Goal: Information Seeking & Learning: Learn about a topic

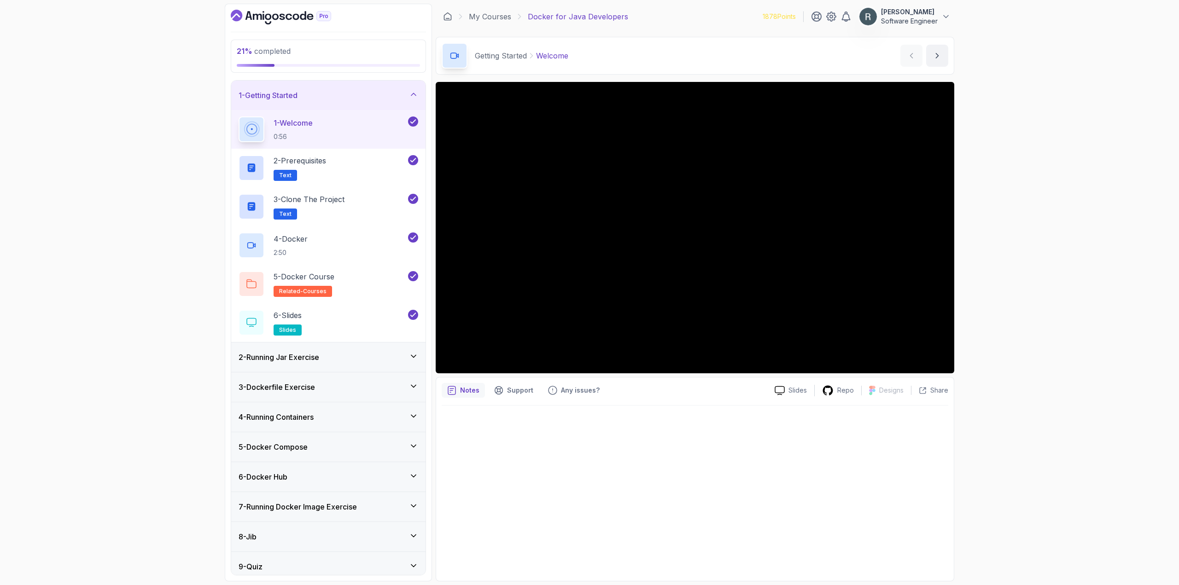
click at [346, 371] on div "2 - Running Jar Exercise" at bounding box center [328, 357] width 194 height 29
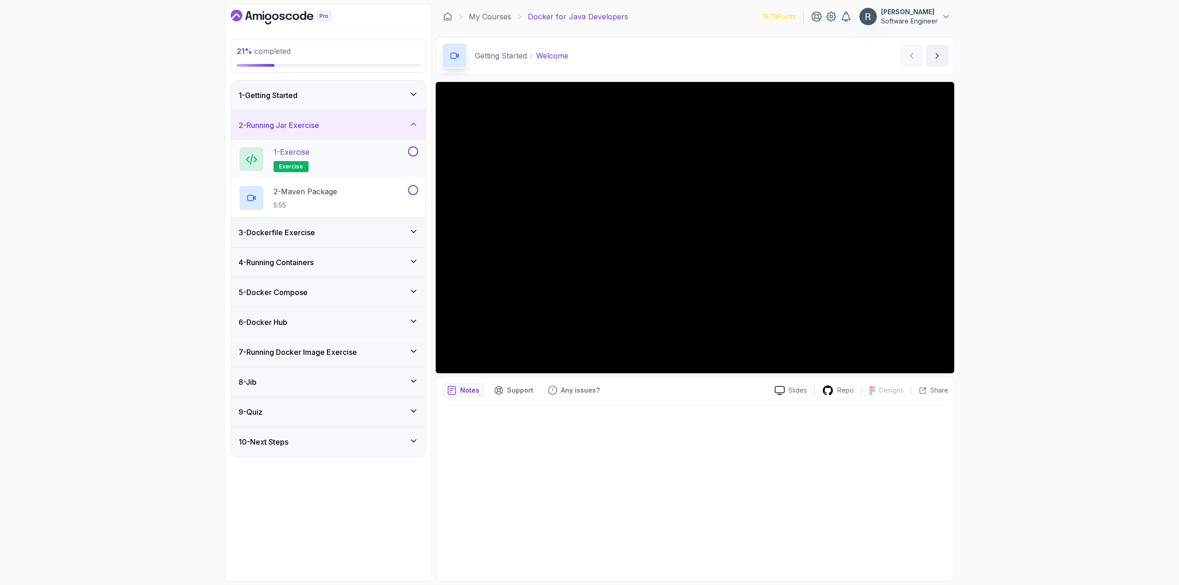
click at [371, 154] on div "1 - Exercise exercise" at bounding box center [323, 159] width 168 height 26
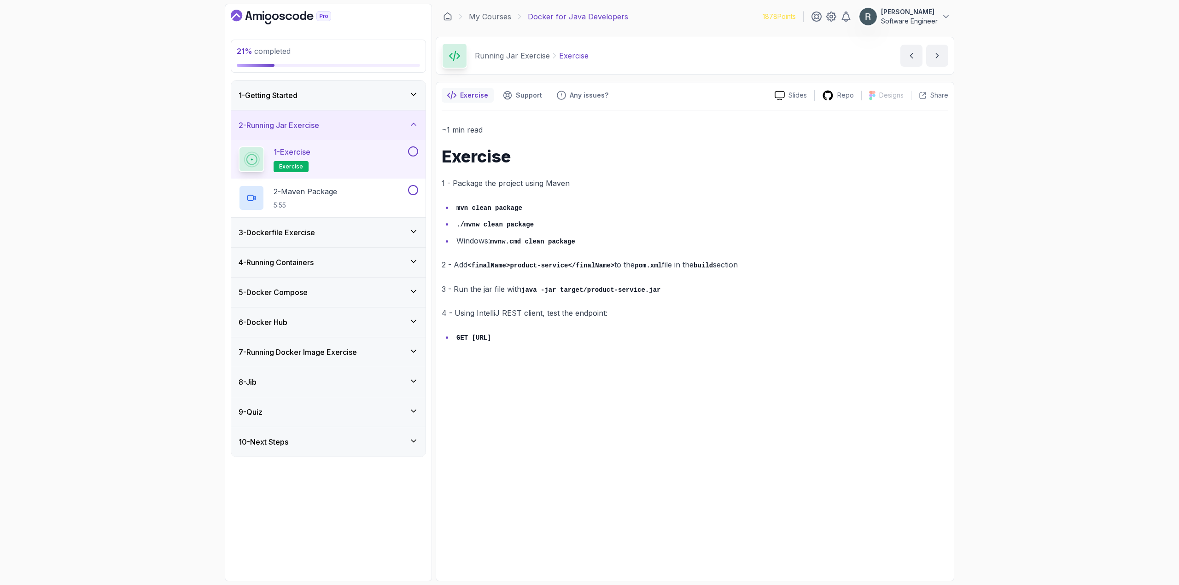
click at [413, 151] on button at bounding box center [413, 151] width 10 height 10
click at [413, 153] on icon at bounding box center [413, 151] width 8 height 9
click at [416, 153] on button at bounding box center [413, 151] width 10 height 10
click at [413, 188] on button at bounding box center [413, 190] width 10 height 10
click at [377, 225] on div "3 - Dockerfile Exercise" at bounding box center [328, 232] width 194 height 29
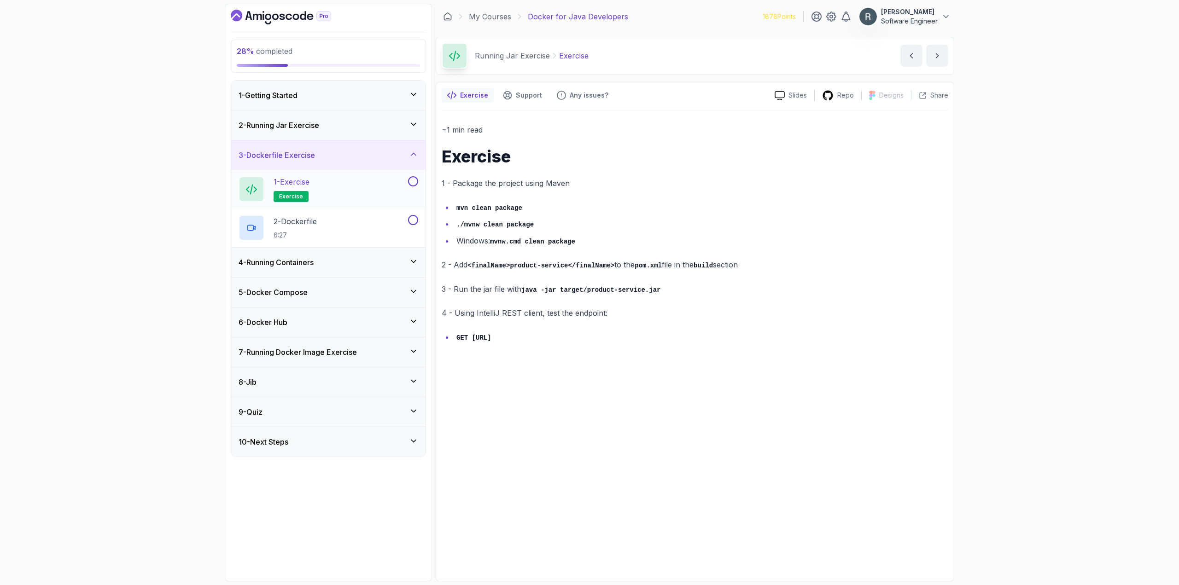
click at [390, 187] on div "1 - Exercise exercise" at bounding box center [323, 189] width 168 height 26
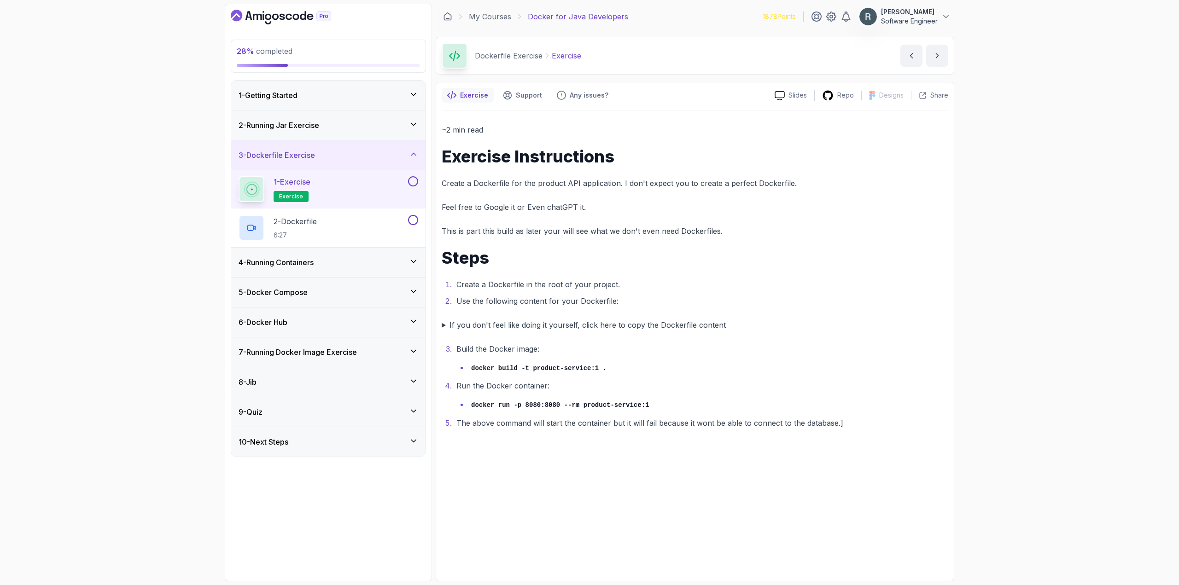
click at [443, 325] on summary "If you don't feel like doing it yourself, click here to copy the Dockerfile con…" at bounding box center [695, 325] width 507 height 13
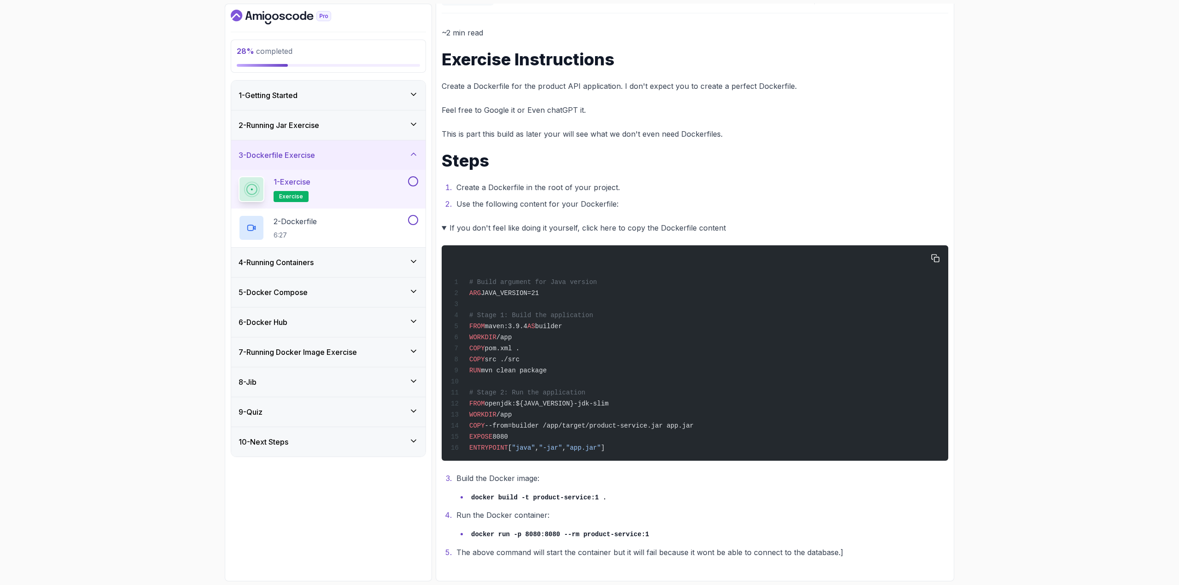
scroll to position [105, 0]
click at [932, 254] on icon "button" at bounding box center [935, 258] width 8 height 8
click at [414, 182] on button at bounding box center [413, 181] width 10 height 10
click at [413, 219] on button at bounding box center [413, 220] width 10 height 10
click at [367, 269] on div "4 - Running Containers" at bounding box center [328, 262] width 194 height 29
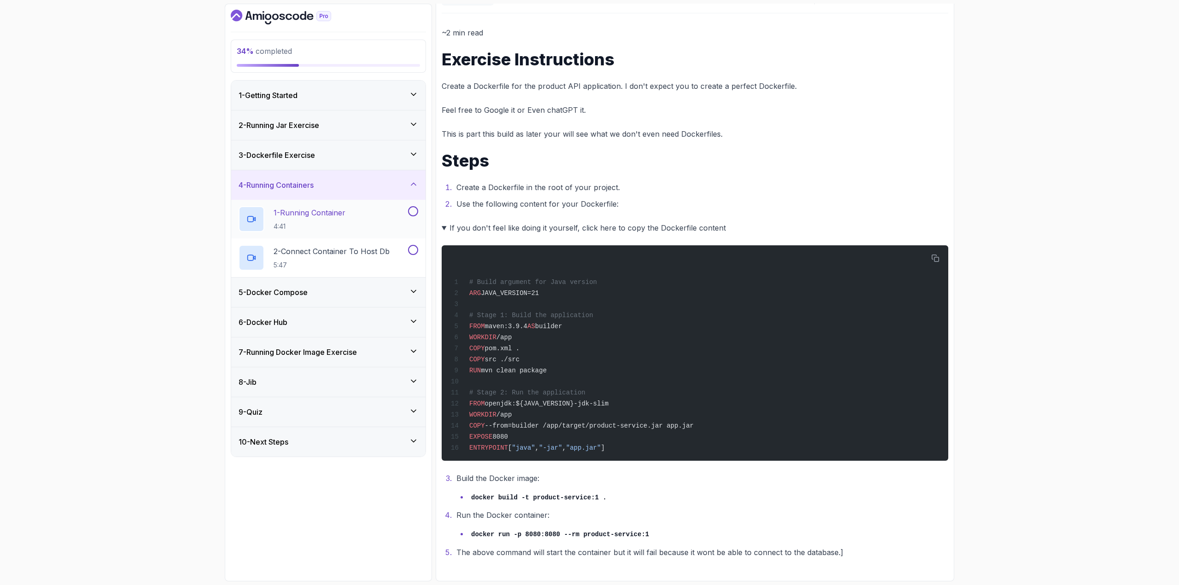
click at [309, 211] on p "1 - Running Container" at bounding box center [310, 212] width 72 height 11
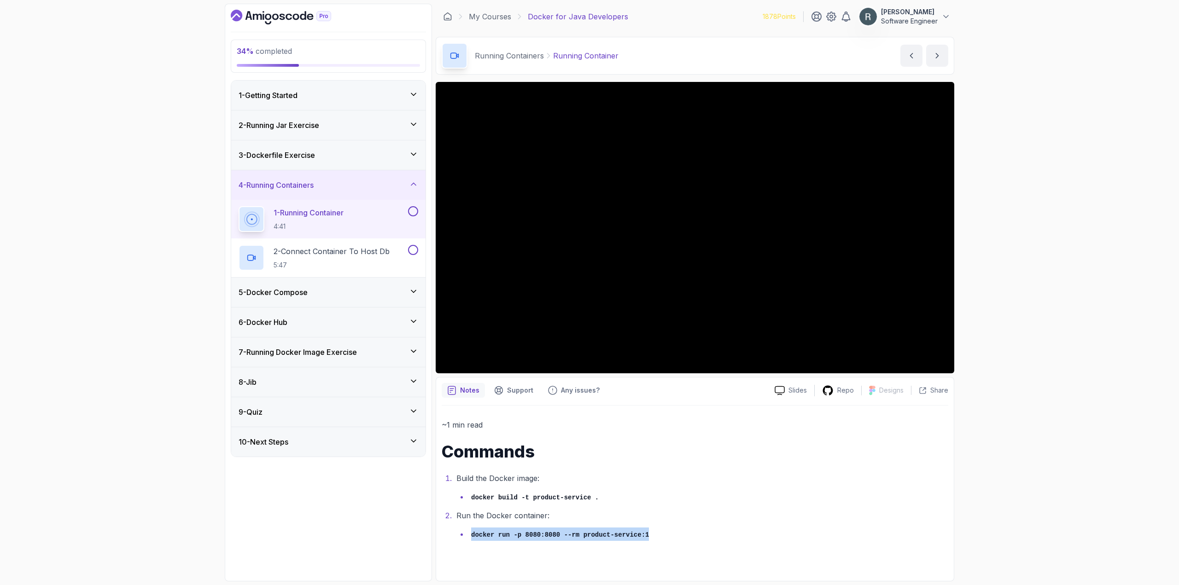
drag, startPoint x: 641, startPoint y: 535, endPoint x: 472, endPoint y: 542, distance: 169.2
click at [472, 542] on div "~1 min read Commands Build the Docker image: docker build -t product-service . …" at bounding box center [695, 491] width 507 height 170
copy code "docker run -p 8080:8080 --rm product-service:1"
click at [412, 210] on button at bounding box center [413, 211] width 10 height 10
click at [371, 247] on p "2 - Connect Container To Host Db" at bounding box center [332, 251] width 116 height 11
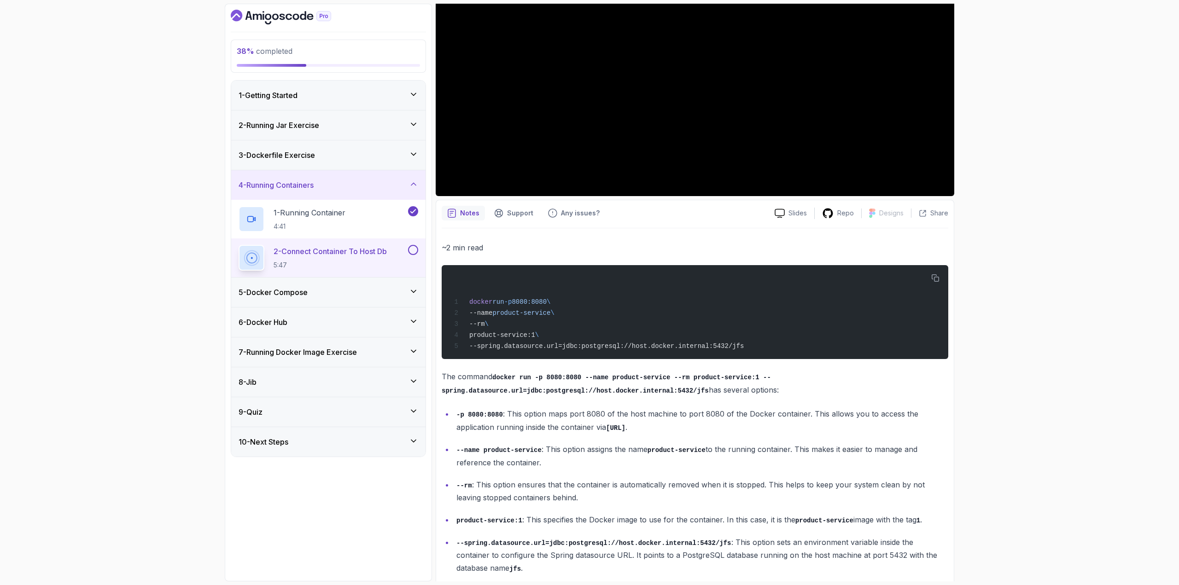
scroll to position [63, 0]
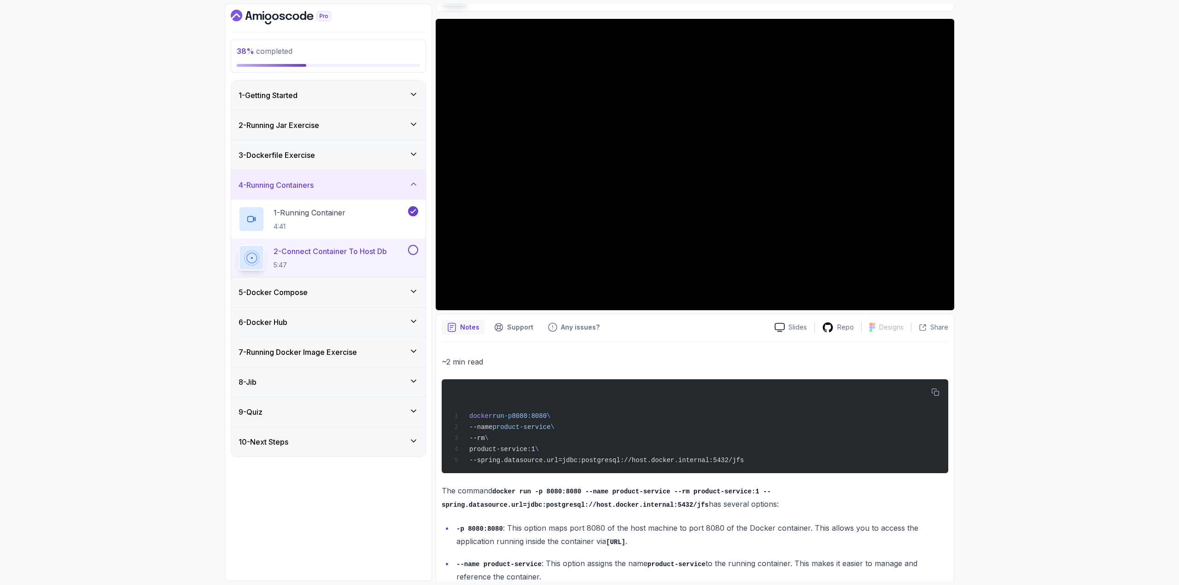
click at [705, 516] on div "~2 min read docker run -p 8080:8080 \ --name product-service \ --rm \ product-s…" at bounding box center [695, 522] width 507 height 334
click at [540, 460] on span "--spring.datasource.url=jdbc:postgresql://host.docker.internal:5432/jfs" at bounding box center [606, 460] width 275 height 7
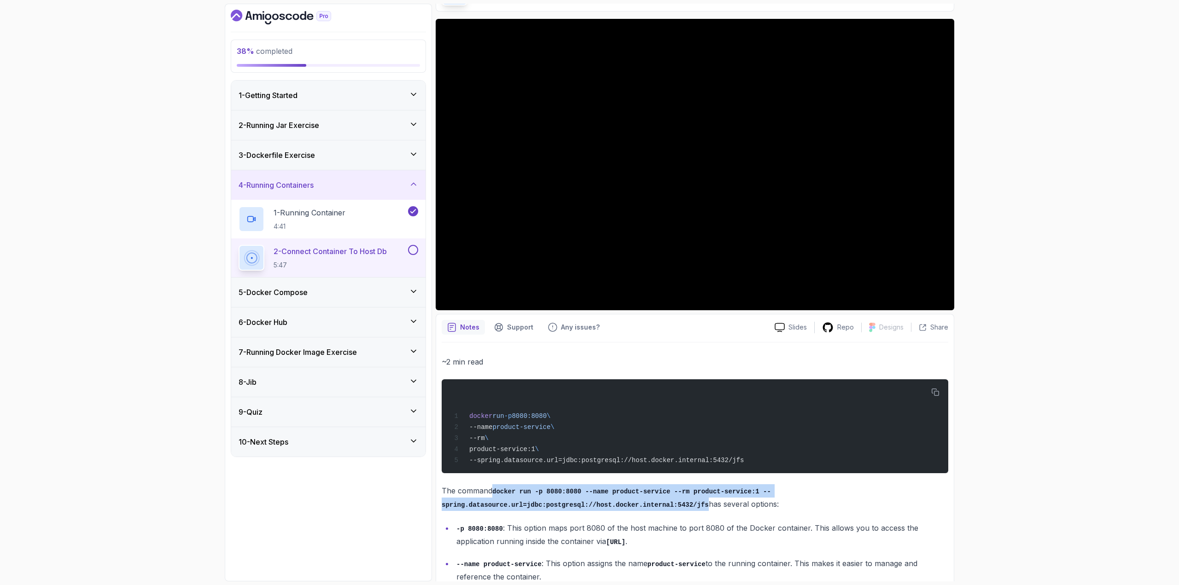
drag, startPoint x: 685, startPoint y: 508, endPoint x: 495, endPoint y: 496, distance: 190.5
click at [495, 496] on code "docker run -p 8080:8080 --name product-service --rm product-service:1 --spring.…" at bounding box center [606, 498] width 329 height 21
copy code "docker run -p 8080:8080 --name product-service --rm product-service:1 --spring.…"
click at [411, 252] on button at bounding box center [413, 250] width 10 height 10
click at [386, 291] on div "5 - Docker Compose" at bounding box center [329, 292] width 180 height 11
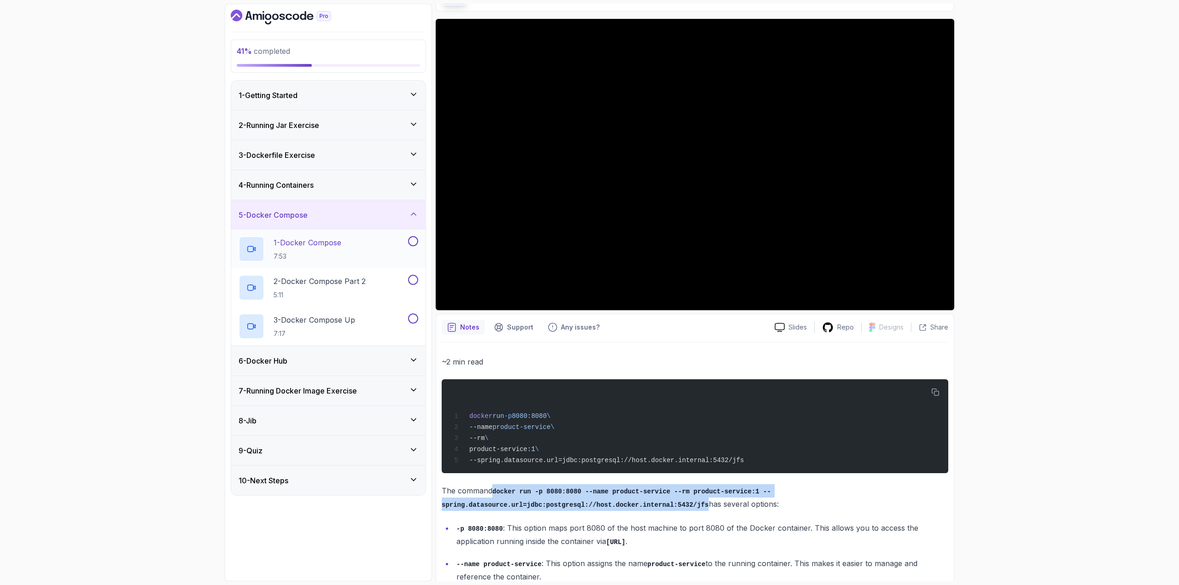
click at [371, 248] on div "1 - Docker Compose 7:53" at bounding box center [323, 249] width 168 height 26
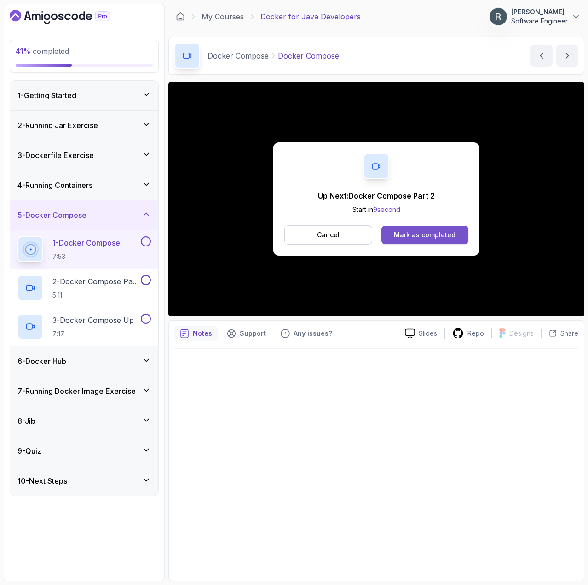
click at [423, 241] on button "Mark as completed" at bounding box center [425, 235] width 87 height 18
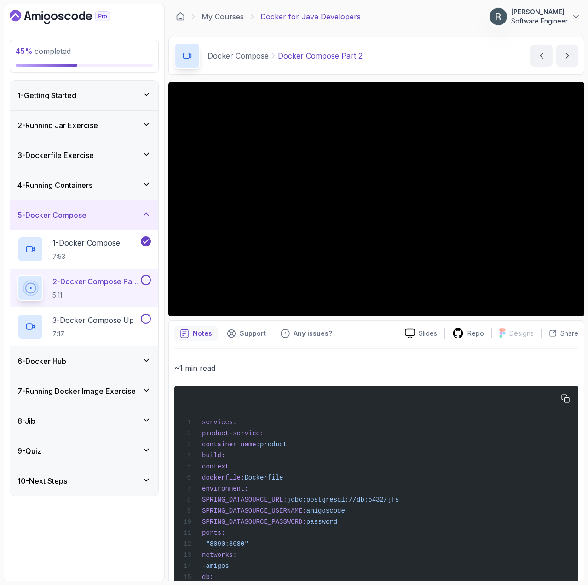
drag, startPoint x: 418, startPoint y: 502, endPoint x: 312, endPoint y: 504, distance: 105.9
copy span "jdbc:postgresql://db:5432/jfs"
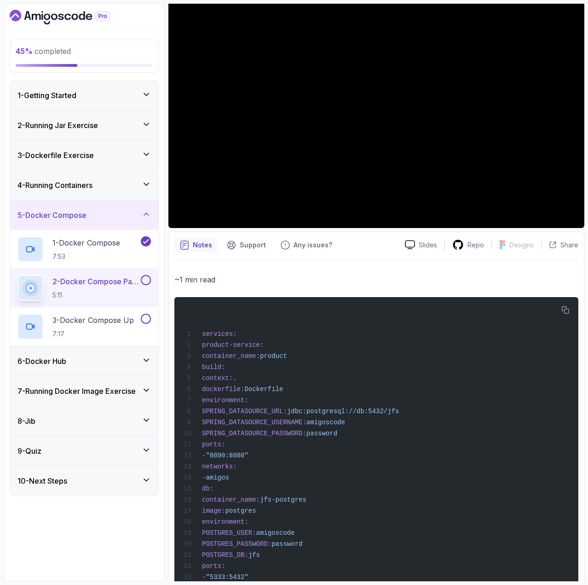
scroll to position [92, 0]
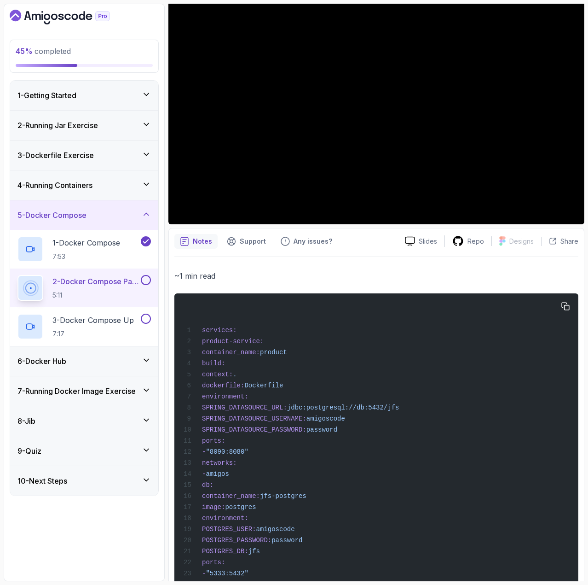
drag, startPoint x: 364, startPoint y: 434, endPoint x: 231, endPoint y: 425, distance: 133.3
click at [231, 425] on div "services: product-service: container_name: product build: context: . dockerfile…" at bounding box center [377, 506] width 390 height 414
copy code "SPRING_DATASOURCE_USERNAME: amigoscode SPRING_DATASOURCE_PASSWORD: password"
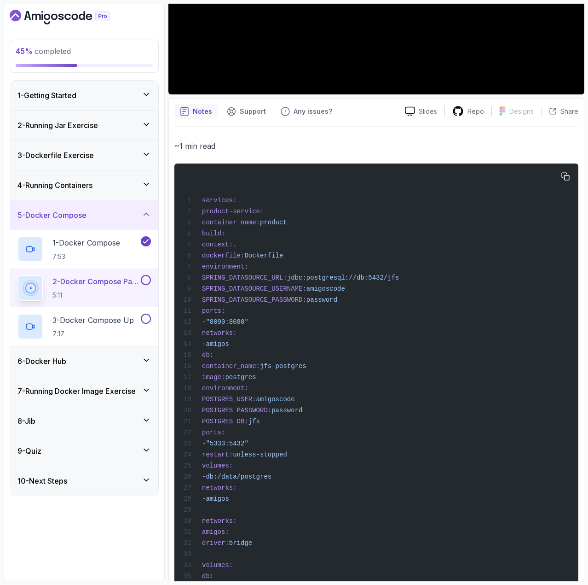
scroll to position [230, 0]
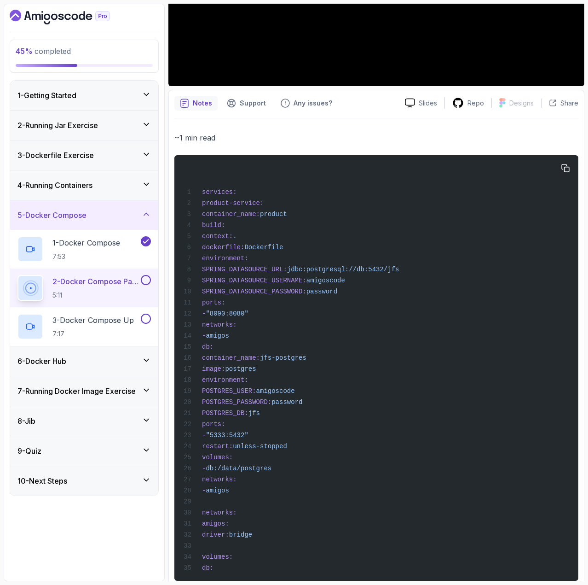
click at [369, 325] on div "services: product-service: container_name: product build: context: . dockerfile…" at bounding box center [377, 368] width 390 height 414
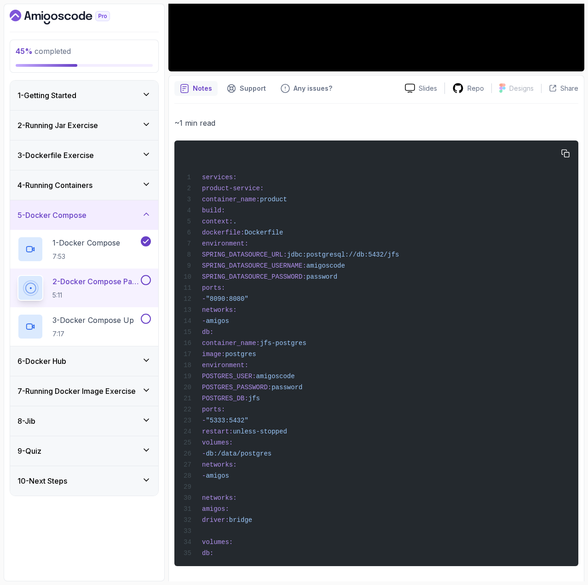
scroll to position [265, 0]
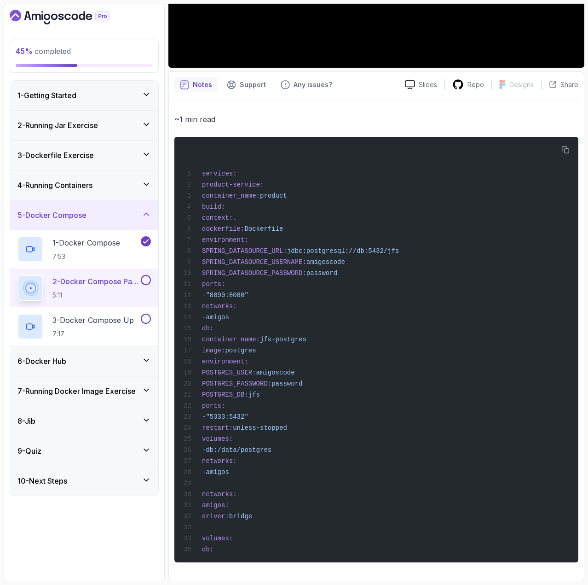
click at [145, 282] on button at bounding box center [146, 280] width 10 height 10
click at [127, 322] on p "3 - Docker Compose Up" at bounding box center [93, 320] width 82 height 11
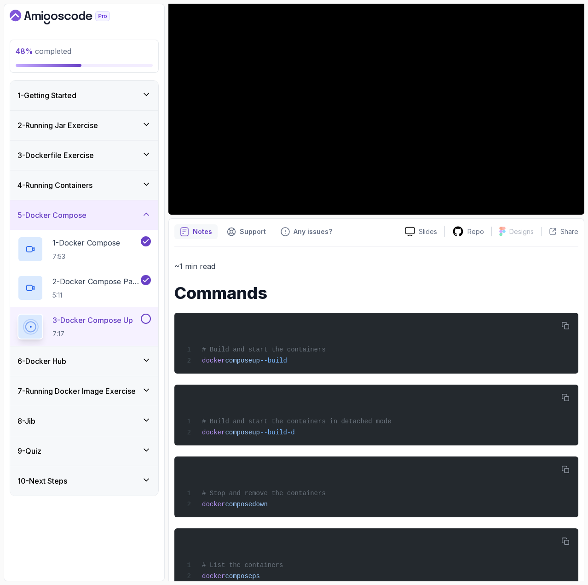
scroll to position [67, 0]
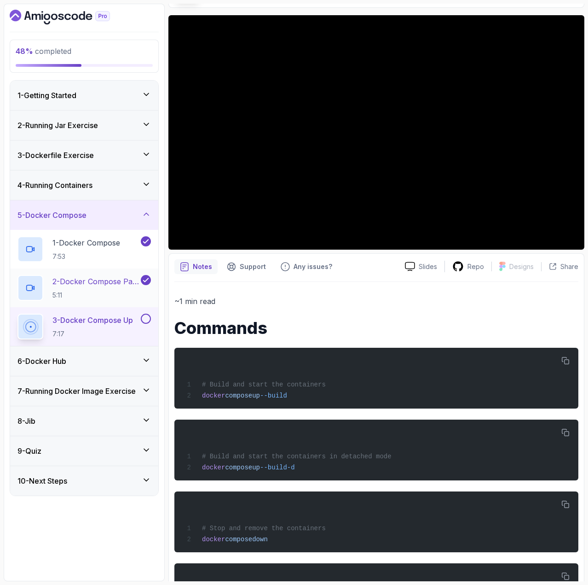
click at [96, 284] on p "2 - Docker Compose Part 2" at bounding box center [95, 281] width 87 height 11
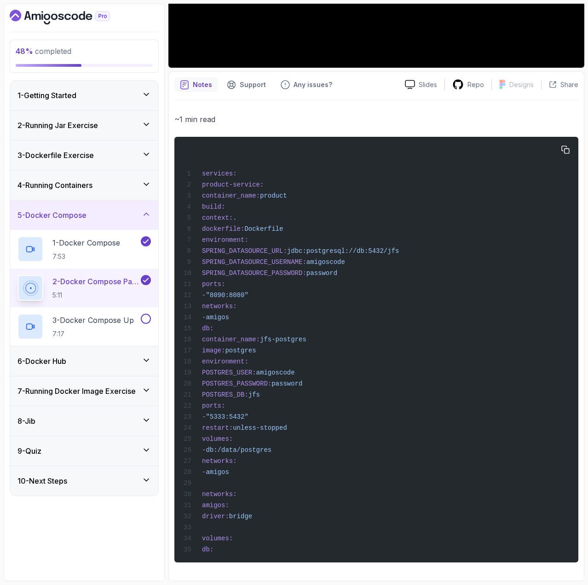
scroll to position [265, 0]
click at [117, 318] on p "3 - Docker Compose Up" at bounding box center [93, 320] width 82 height 11
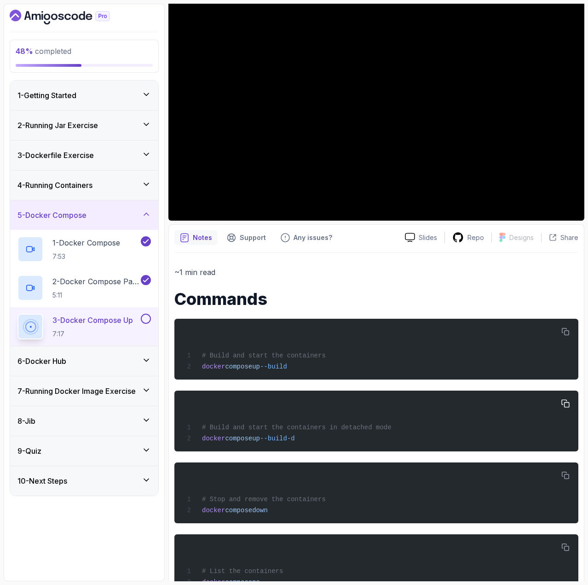
scroll to position [67, 0]
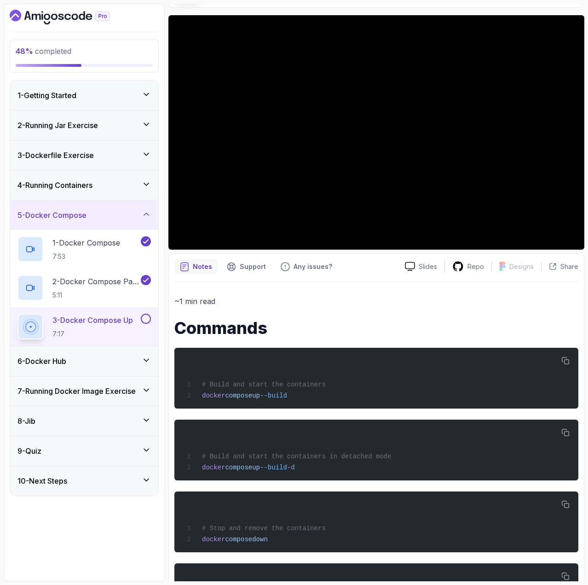
click at [146, 320] on button at bounding box center [146, 319] width 10 height 10
click at [98, 354] on div "6 - Docker Hub" at bounding box center [84, 360] width 148 height 29
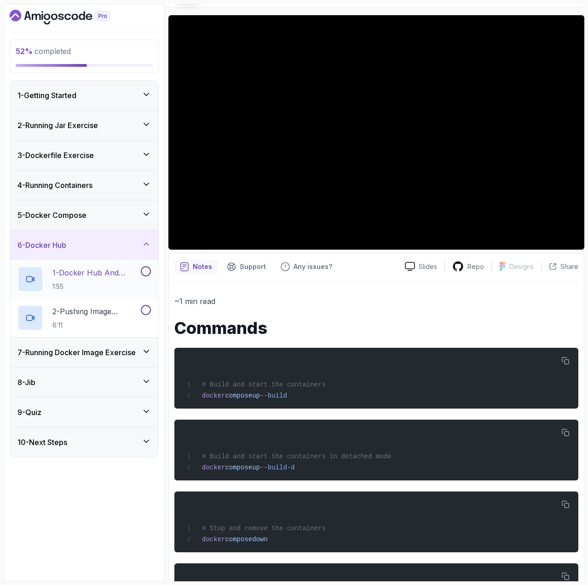
click at [111, 279] on h2 "1 - Docker Hub And Signup 1:55" at bounding box center [95, 279] width 87 height 24
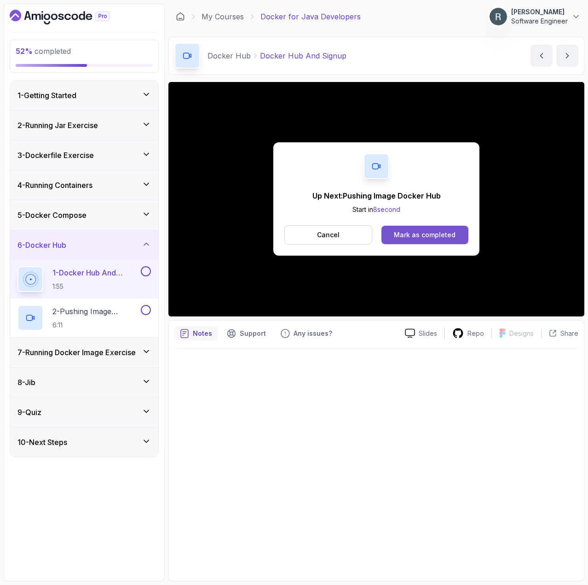
click at [445, 230] on button "Mark as completed" at bounding box center [425, 235] width 87 height 18
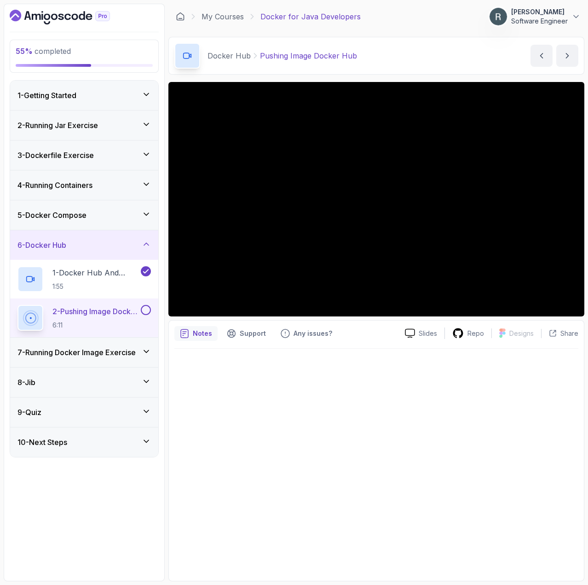
click at [145, 308] on button at bounding box center [146, 310] width 10 height 10
click at [113, 344] on div "7 - Running Docker Image Exercise" at bounding box center [84, 352] width 148 height 29
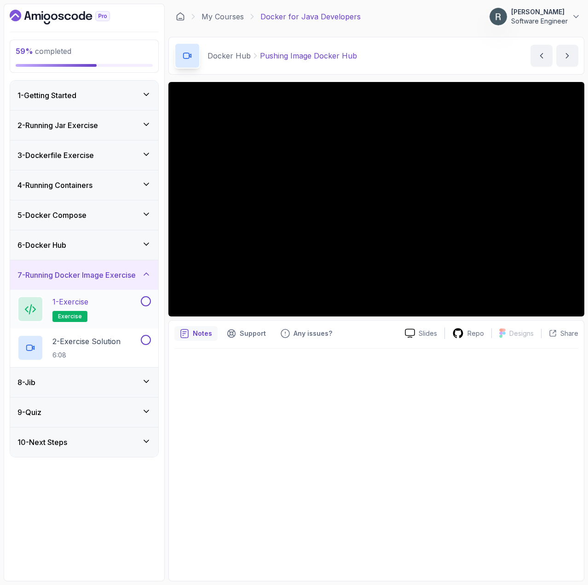
click at [141, 305] on div at bounding box center [145, 301] width 12 height 10
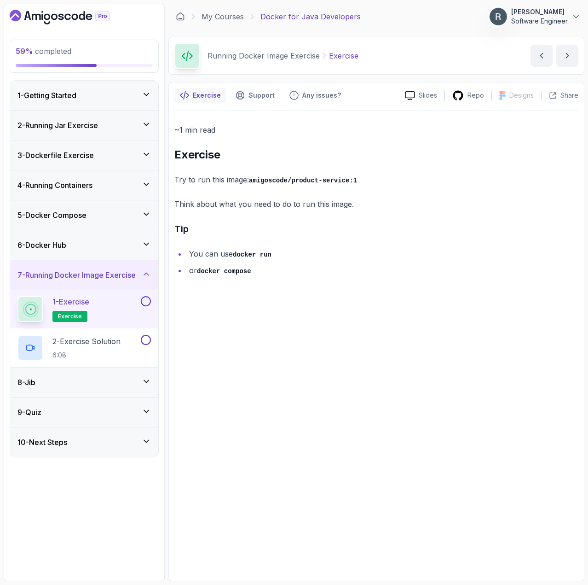
click at [147, 301] on button at bounding box center [146, 301] width 10 height 10
click at [121, 345] on p "2 - Exercise Solution" at bounding box center [86, 341] width 68 height 11
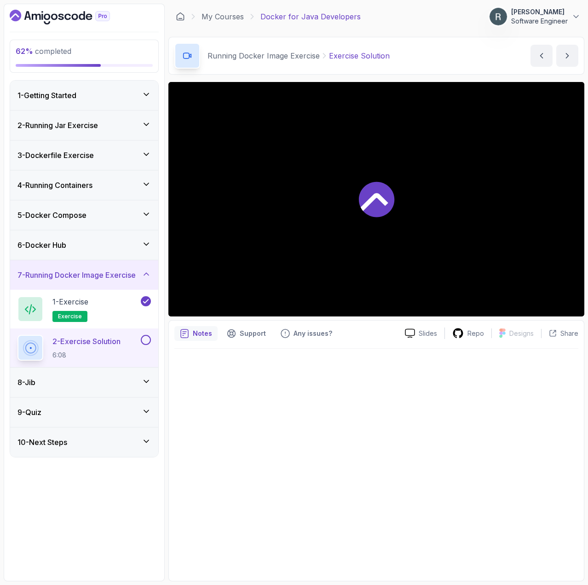
click at [141, 341] on button at bounding box center [146, 340] width 10 height 10
click at [130, 378] on div "8 - Jib" at bounding box center [84, 382] width 134 height 11
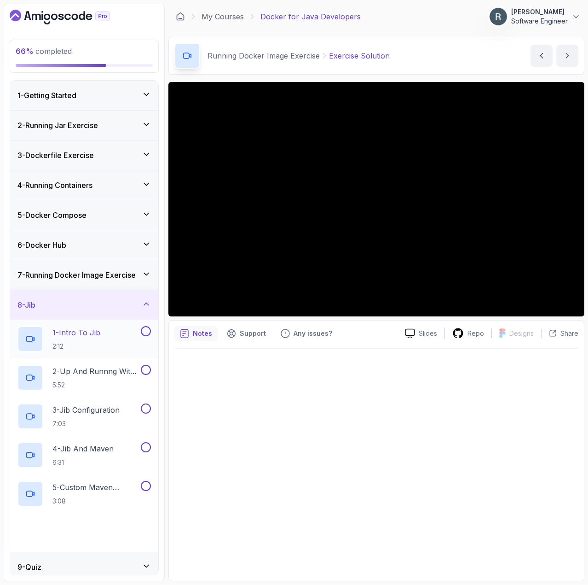
click at [121, 339] on div "1 - Intro To Jib 2:12" at bounding box center [78, 339] width 122 height 26
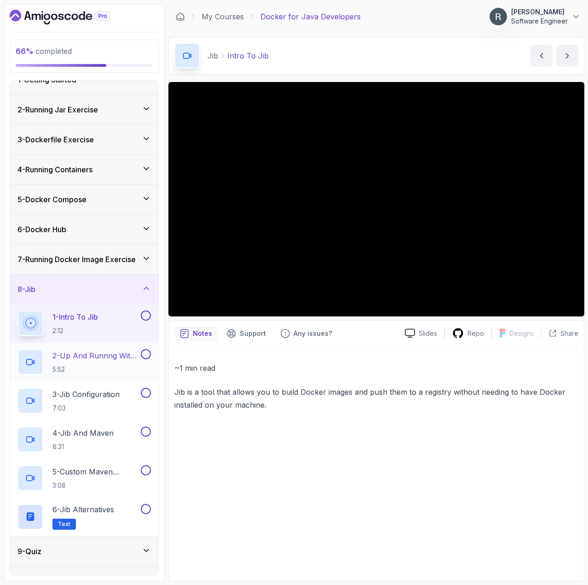
scroll to position [37, 0]
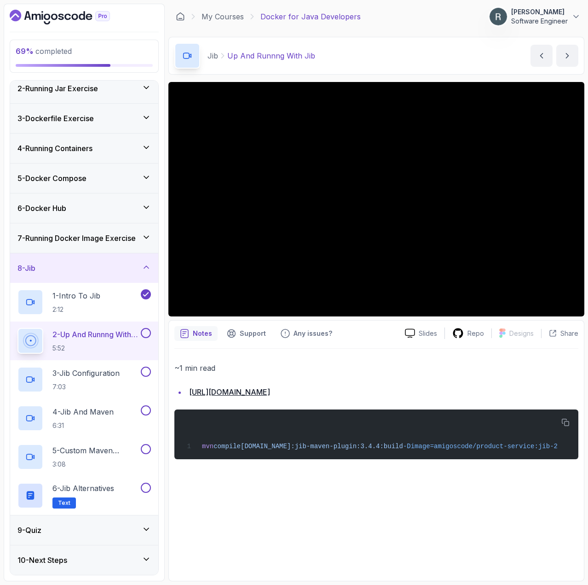
click at [146, 332] on button at bounding box center [146, 333] width 10 height 10
click at [117, 373] on p "3 - Jib Configuration" at bounding box center [85, 372] width 67 height 11
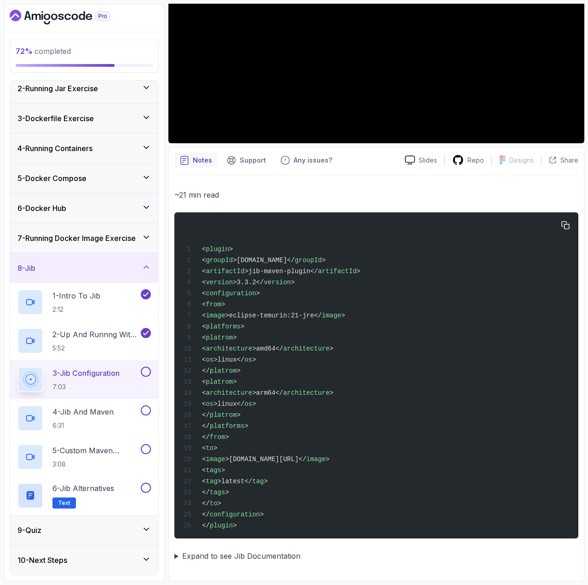
scroll to position [185, 0]
click at [146, 372] on button at bounding box center [146, 372] width 10 height 10
click at [119, 410] on div "4 - Jib And Maven 6:31" at bounding box center [78, 418] width 122 height 26
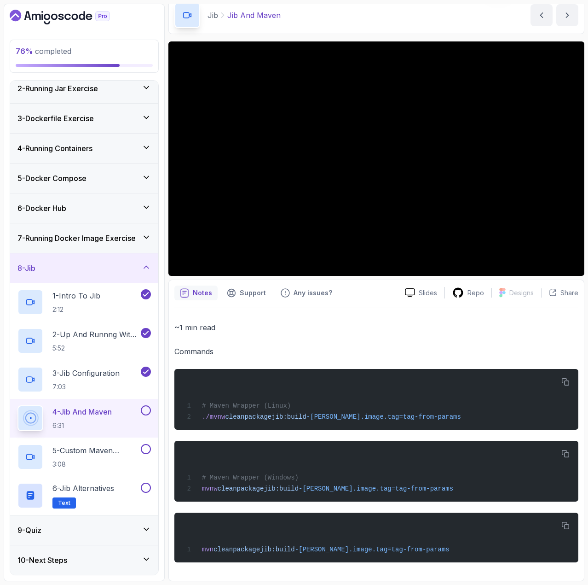
click at [145, 408] on button at bounding box center [146, 410] width 10 height 10
click at [111, 446] on p "5 - Custom Maven Properties" at bounding box center [95, 450] width 87 height 11
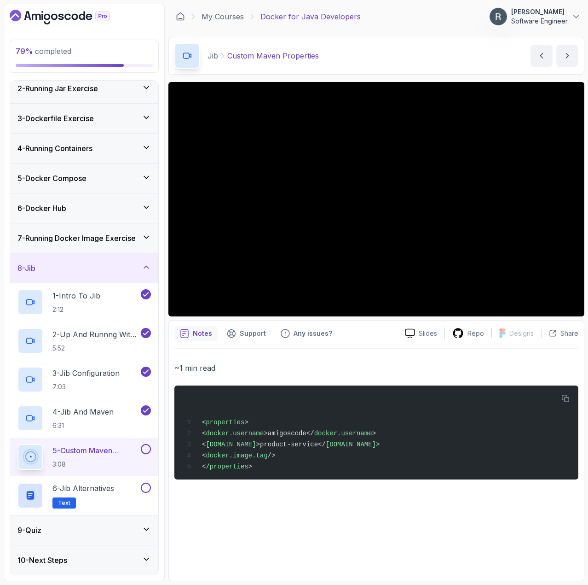
click at [146, 447] on button at bounding box center [146, 449] width 10 height 10
click at [121, 490] on div "6 - Jib Alternatives Text" at bounding box center [78, 496] width 122 height 26
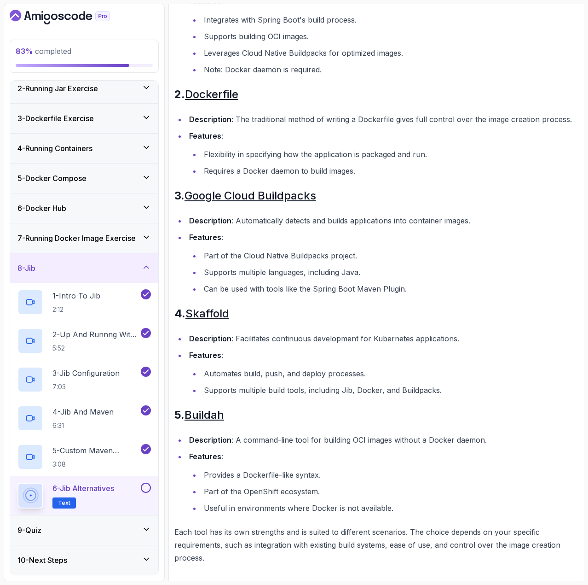
scroll to position [287, 0]
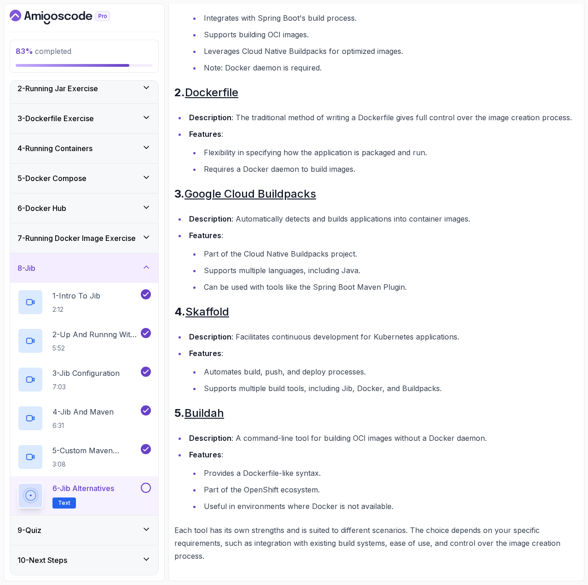
click at [146, 490] on button at bounding box center [146, 488] width 10 height 10
click at [112, 529] on div "9 - Quiz" at bounding box center [84, 529] width 134 height 11
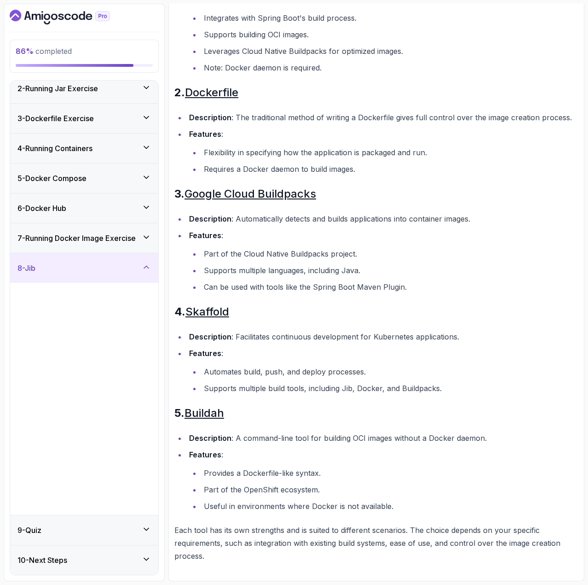
scroll to position [0, 0]
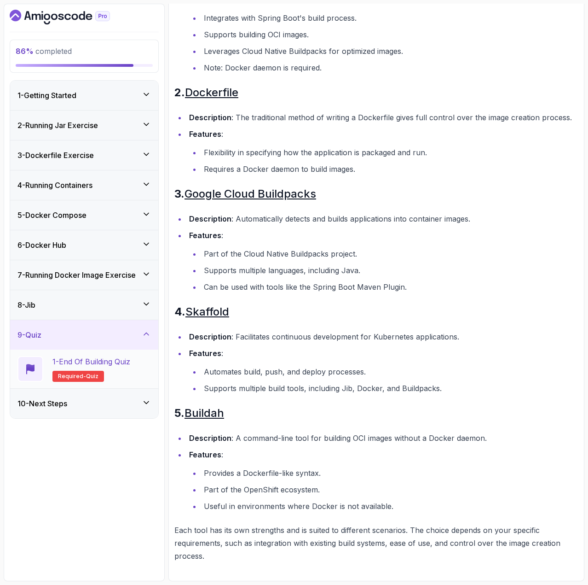
click at [121, 363] on p "1 - End Of Building Quiz" at bounding box center [91, 361] width 78 height 11
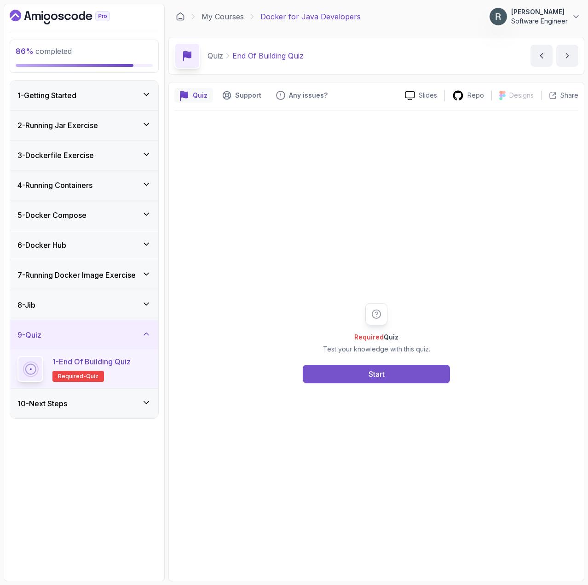
click at [348, 379] on button "Start" at bounding box center [376, 374] width 147 height 18
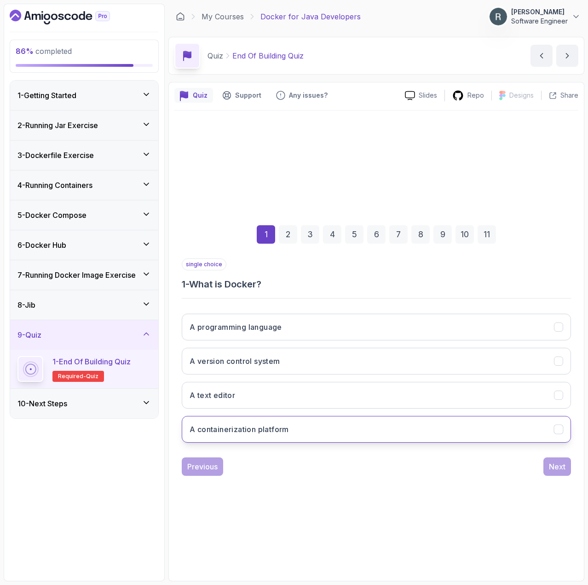
click at [374, 423] on button "A containerization platform" at bounding box center [377, 429] width 390 height 27
click at [554, 466] on div "Next" at bounding box center [557, 466] width 17 height 11
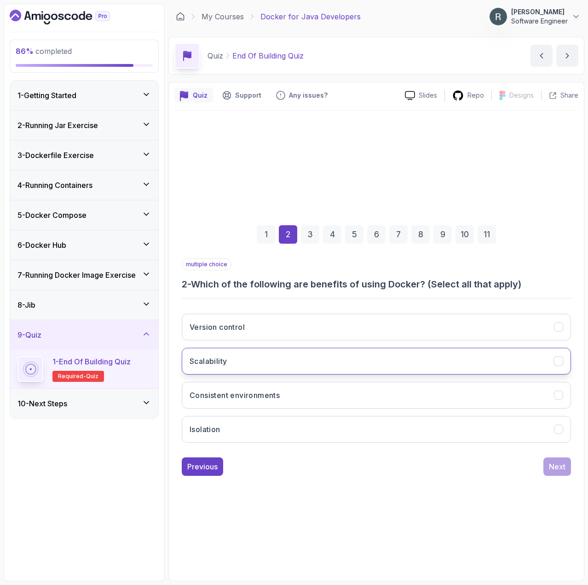
click at [396, 367] on button "Scalability" at bounding box center [377, 361] width 390 height 27
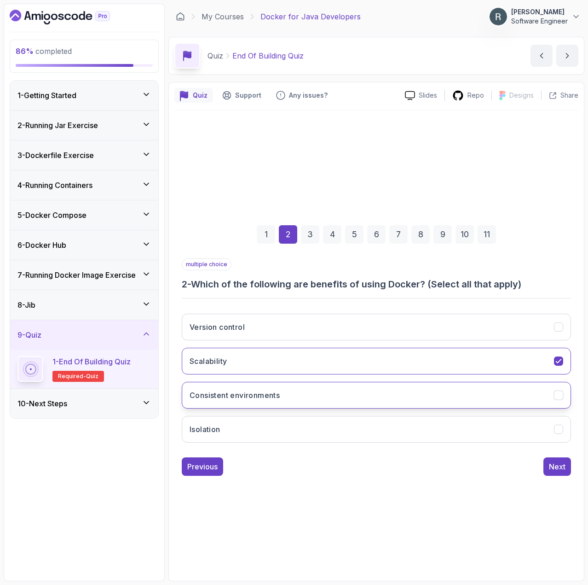
click at [383, 393] on button "Consistent environments" at bounding box center [377, 395] width 390 height 27
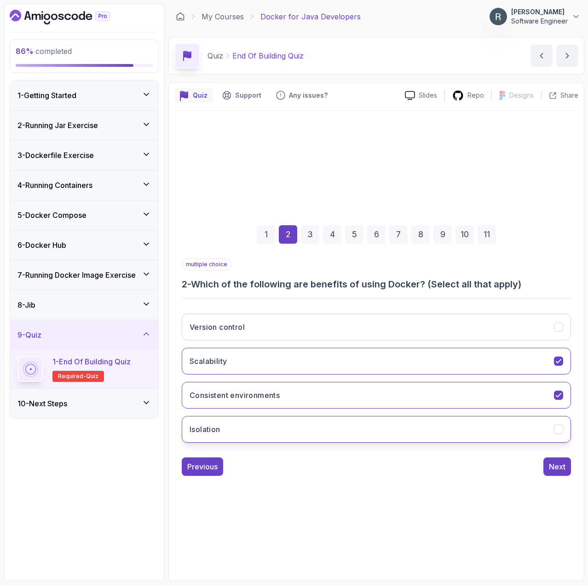
click at [425, 430] on button "Isolation" at bounding box center [377, 429] width 390 height 27
click at [550, 467] on div "Next" at bounding box center [557, 466] width 17 height 11
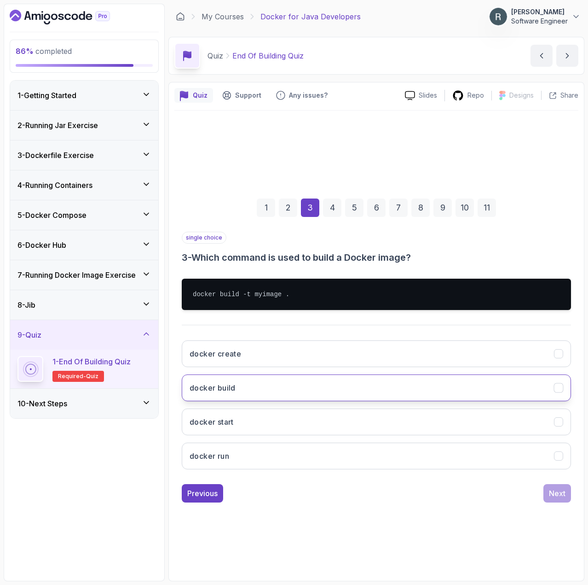
click at [350, 388] on button "docker build" at bounding box center [377, 387] width 390 height 27
click at [560, 494] on div "Next" at bounding box center [557, 493] width 17 height 11
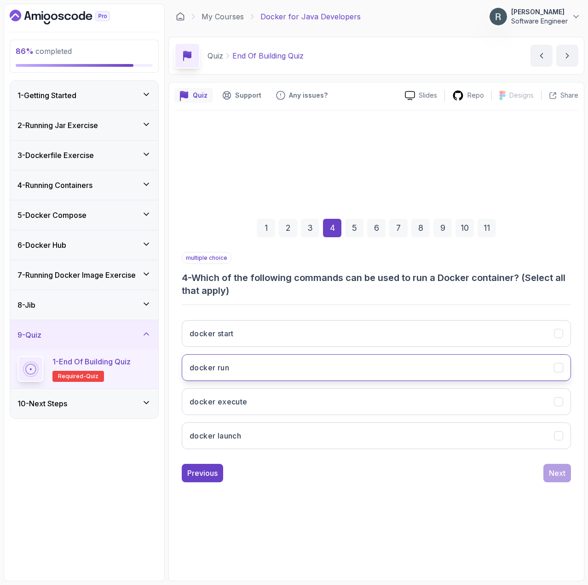
click at [459, 360] on button "docker run" at bounding box center [377, 367] width 390 height 27
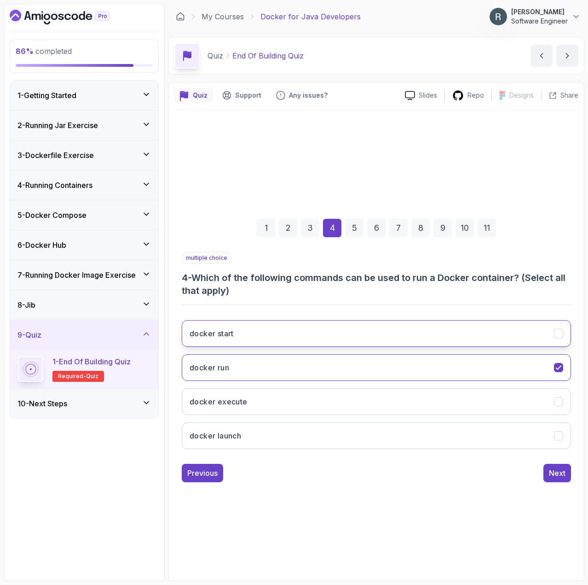
click at [453, 328] on button "docker start" at bounding box center [377, 333] width 390 height 27
click at [562, 470] on div "Next" at bounding box center [557, 472] width 17 height 11
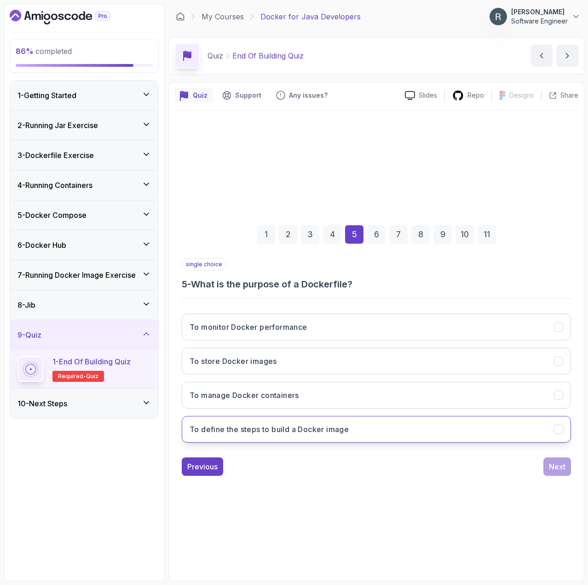
click at [444, 426] on button "To define the steps to build a Docker image" at bounding box center [377, 429] width 390 height 27
click at [553, 470] on div "Next" at bounding box center [557, 466] width 17 height 11
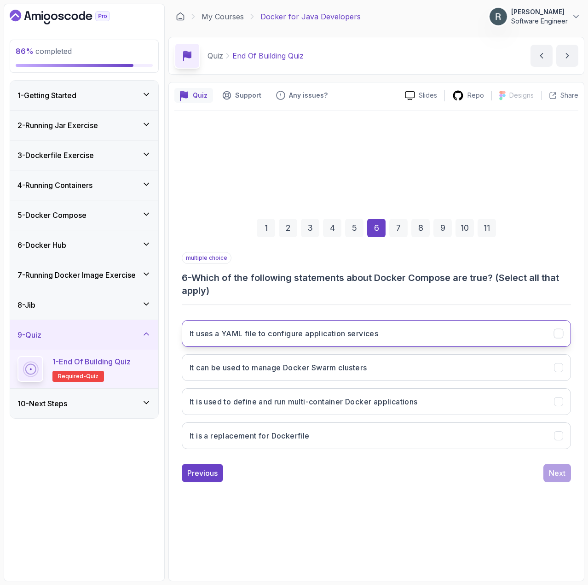
click at [426, 332] on button "It uses a YAML file to configure application services" at bounding box center [377, 333] width 390 height 27
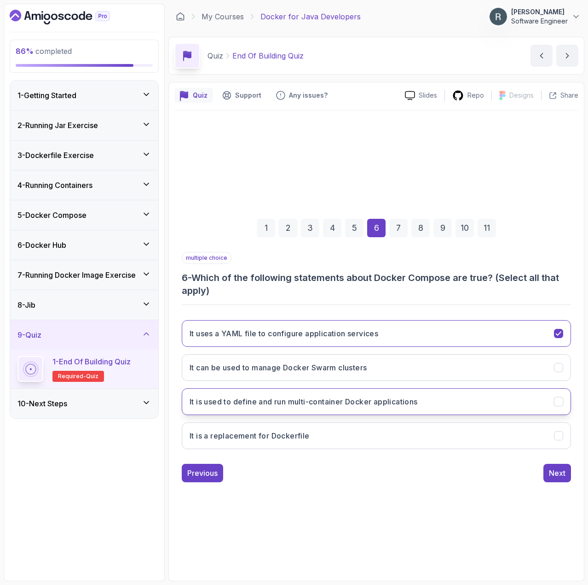
click at [403, 408] on button "It is used to define and run multi-container Docker applications" at bounding box center [377, 401] width 390 height 27
click at [551, 472] on div "Next" at bounding box center [557, 472] width 17 height 11
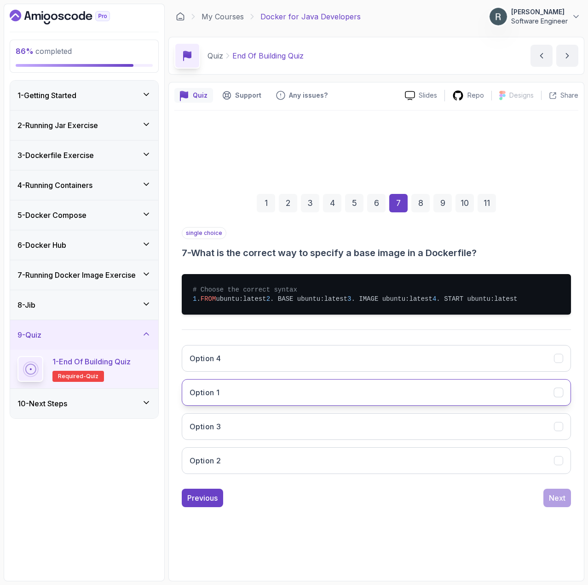
click at [376, 403] on button "Option 1" at bounding box center [377, 392] width 390 height 27
click at [558, 503] on div "Next" at bounding box center [557, 497] width 17 height 11
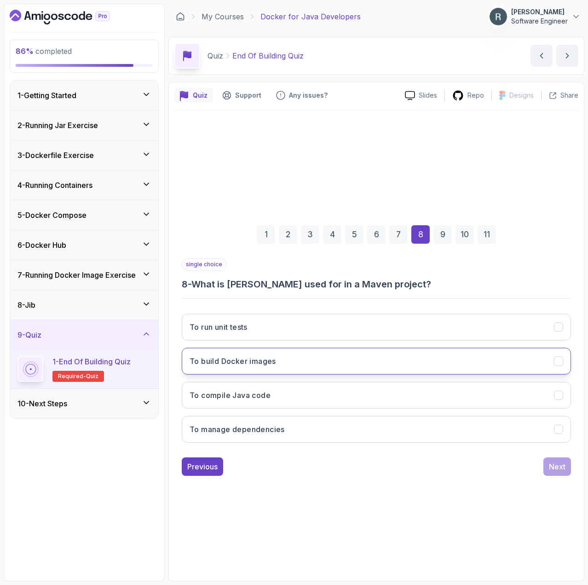
click at [424, 358] on button "To build Docker images" at bounding box center [377, 361] width 390 height 27
click at [551, 462] on div "Next" at bounding box center [557, 466] width 17 height 11
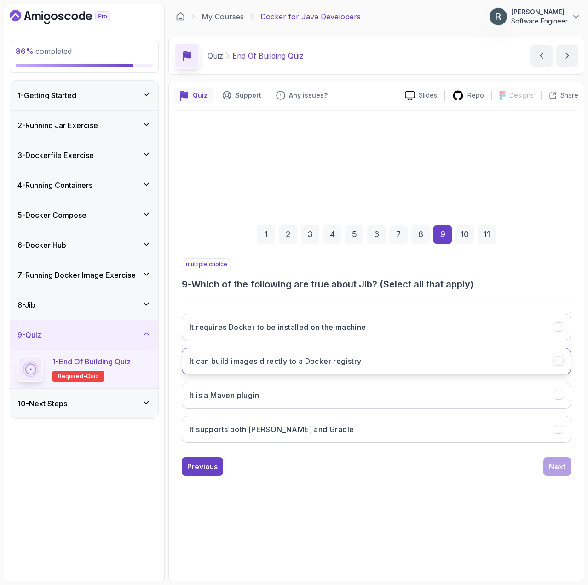
click at [360, 364] on h3 "It can build images directly to a Docker registry" at bounding box center [276, 360] width 172 height 11
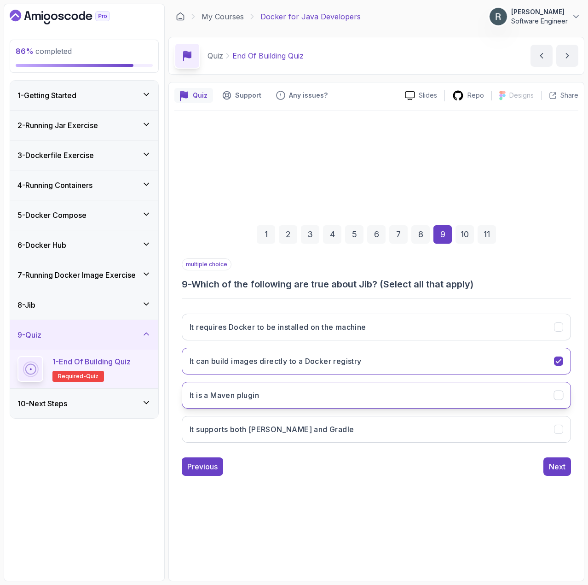
click at [365, 395] on button "It is a Maven plugin" at bounding box center [377, 395] width 390 height 27
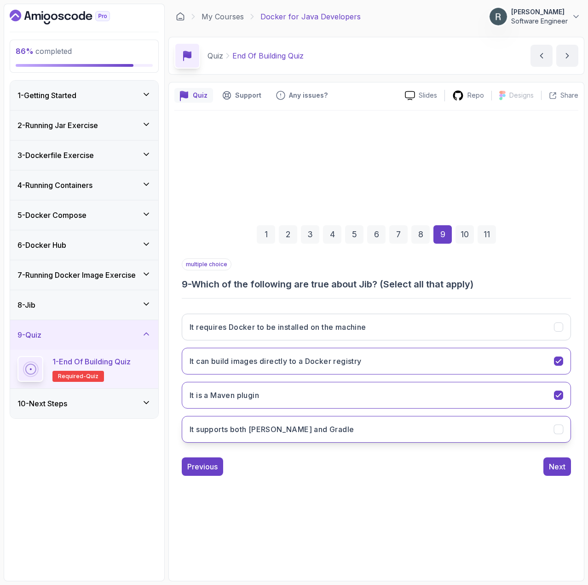
click at [363, 433] on button "It supports both Maven and Gradle" at bounding box center [377, 429] width 390 height 27
click at [560, 469] on div "Next" at bounding box center [557, 466] width 17 height 11
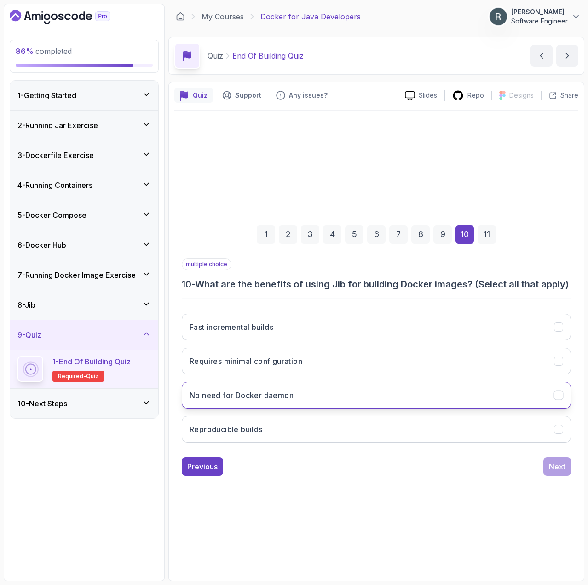
click at [378, 399] on button "No need for Docker daemon" at bounding box center [377, 395] width 390 height 27
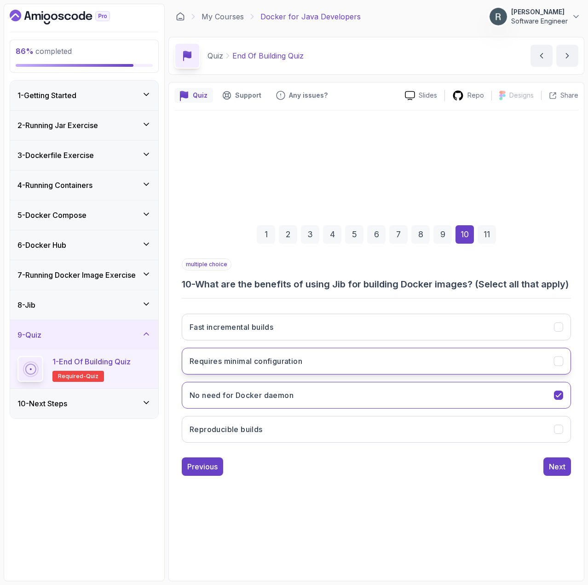
click at [459, 370] on button "Requires minimal configuration" at bounding box center [377, 361] width 390 height 27
click at [559, 472] on div "Next" at bounding box center [557, 466] width 17 height 11
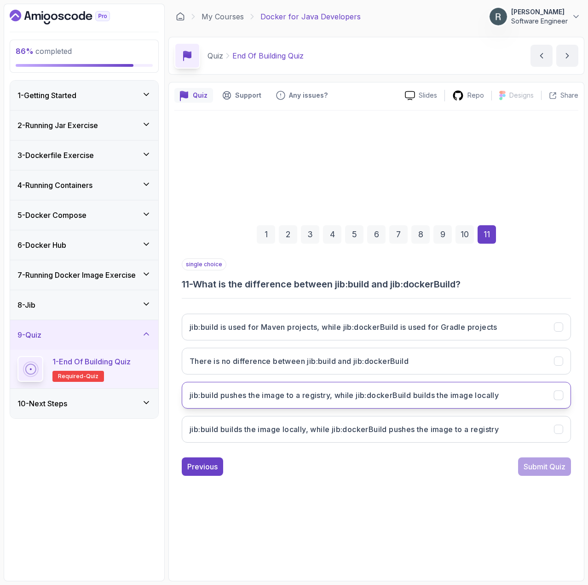
click at [522, 399] on button "jib:build pushes the image to a registry, while jib:dockerBuild builds the imag…" at bounding box center [377, 395] width 390 height 27
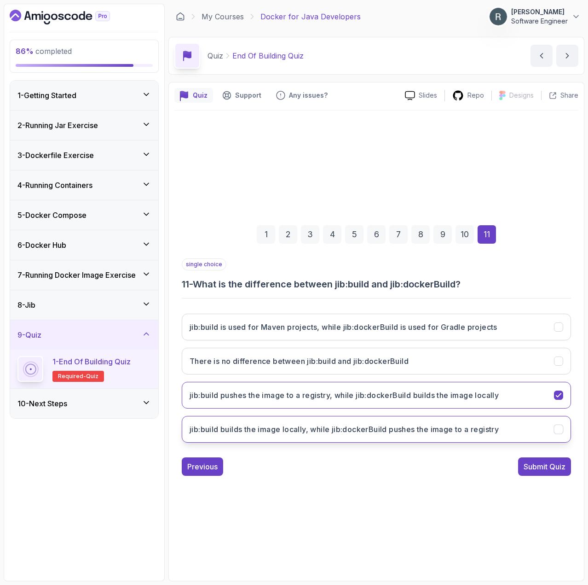
click at [496, 427] on h3 "jib:build builds the image locally, while jib:dockerBuild pushes the image to a…" at bounding box center [344, 429] width 309 height 11
click at [537, 467] on div "Submit Quiz" at bounding box center [545, 466] width 42 height 11
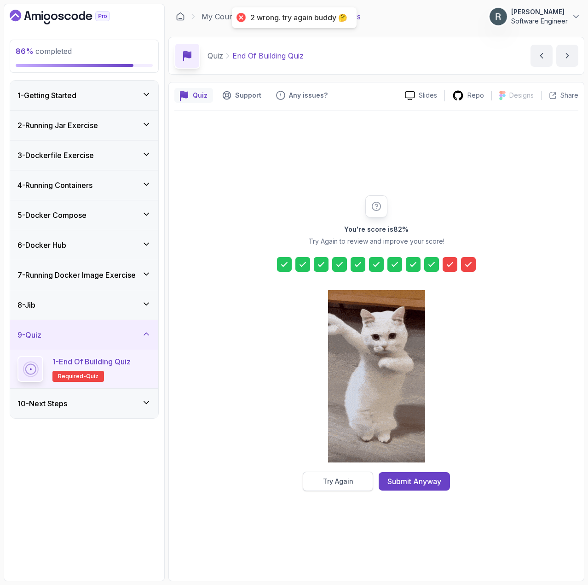
click at [346, 482] on div "Try Again" at bounding box center [338, 481] width 30 height 9
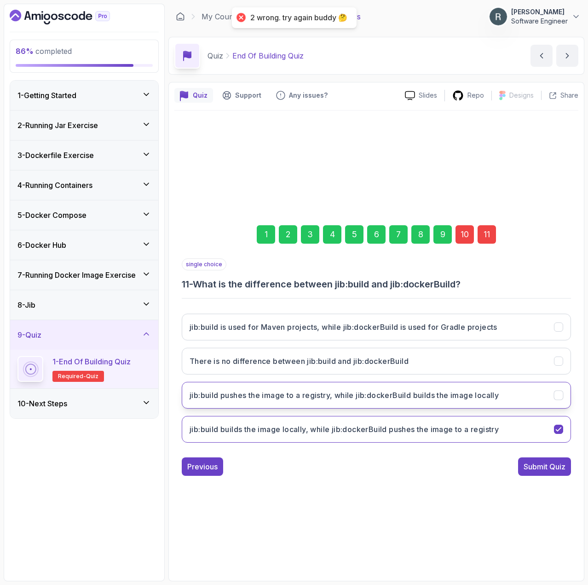
click at [381, 401] on button "jib:build pushes the image to a registry, while jib:dockerBuild builds the imag…" at bounding box center [377, 395] width 390 height 27
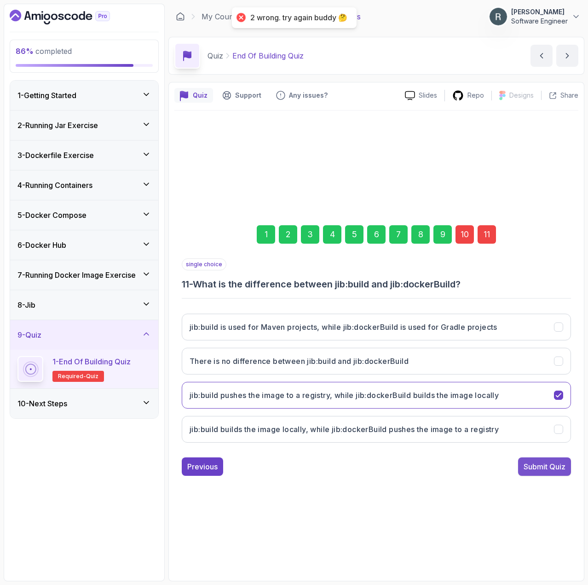
click at [551, 466] on div "Submit Quiz" at bounding box center [545, 466] width 42 height 11
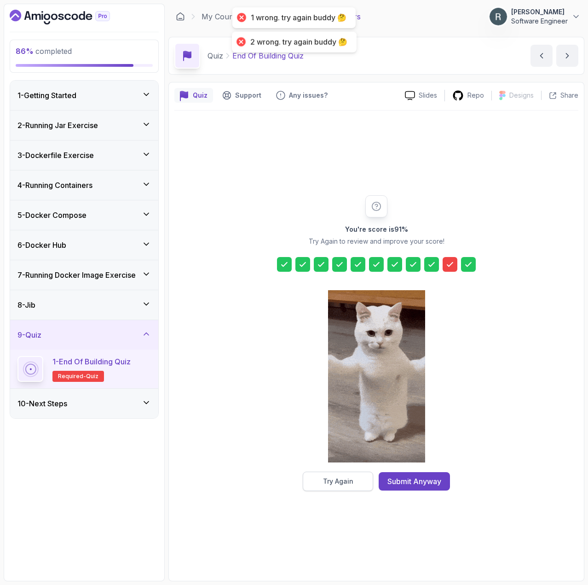
click at [343, 478] on div "Try Again" at bounding box center [338, 481] width 30 height 9
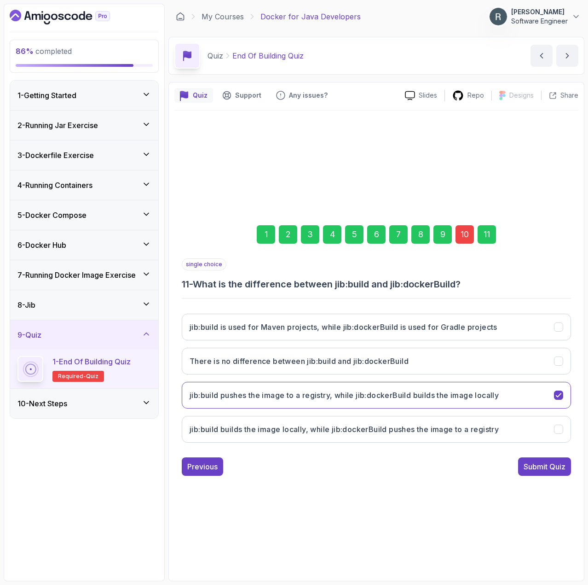
click at [461, 231] on div "10" at bounding box center [465, 234] width 18 height 18
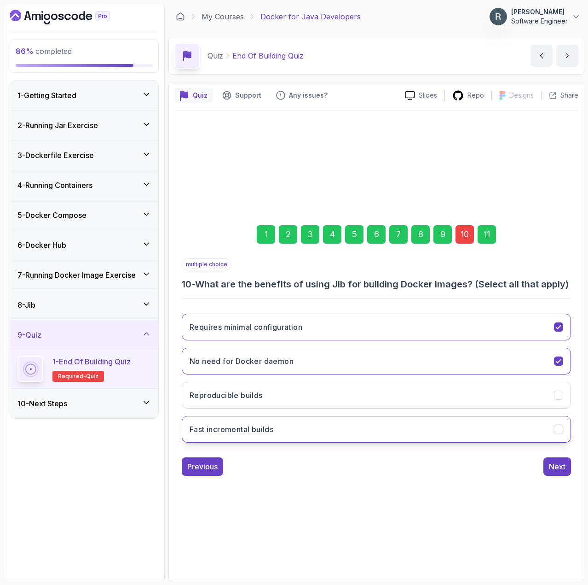
click at [400, 441] on button "Fast incremental builds" at bounding box center [377, 429] width 390 height 27
click at [490, 218] on div "1 2 3 4 5 6 7 8 9 10 11" at bounding box center [377, 234] width 390 height 48
click at [489, 227] on div "11" at bounding box center [487, 234] width 18 height 18
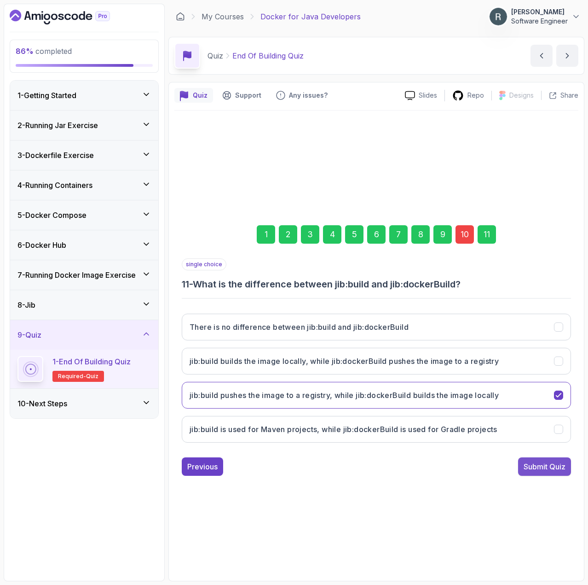
click at [550, 468] on div "Submit Quiz" at bounding box center [545, 466] width 42 height 11
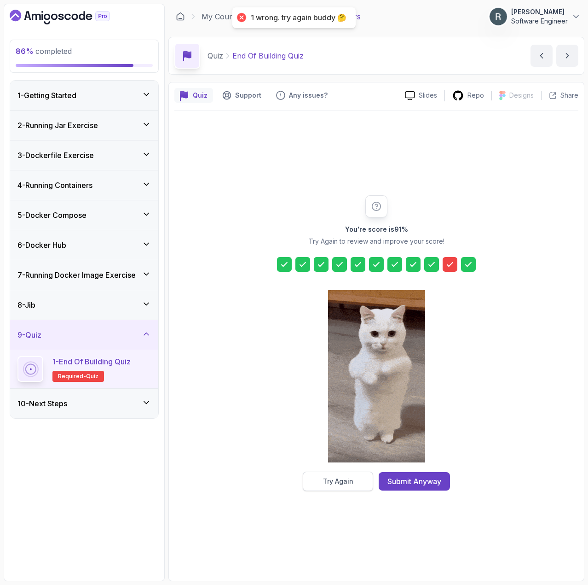
click at [317, 483] on button "Try Again" at bounding box center [338, 481] width 70 height 19
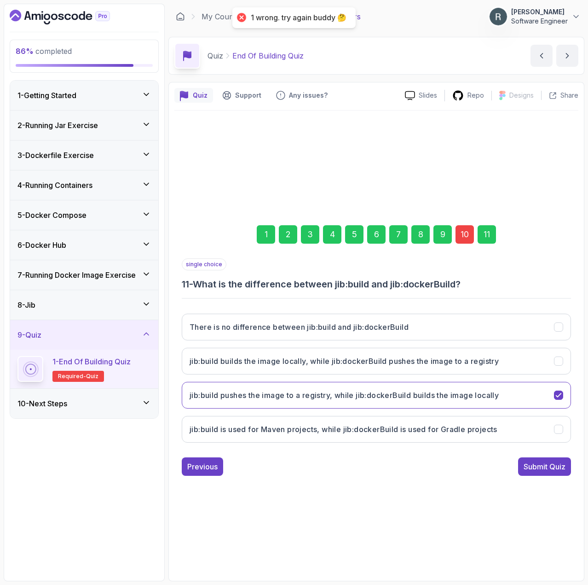
click at [459, 236] on div "10" at bounding box center [465, 234] width 18 height 18
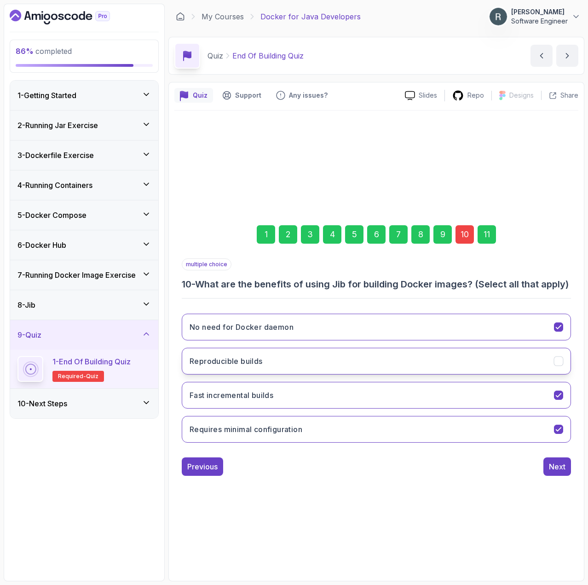
click at [373, 374] on button "Reproducible builds" at bounding box center [377, 361] width 390 height 27
click at [484, 233] on div "11" at bounding box center [487, 234] width 18 height 18
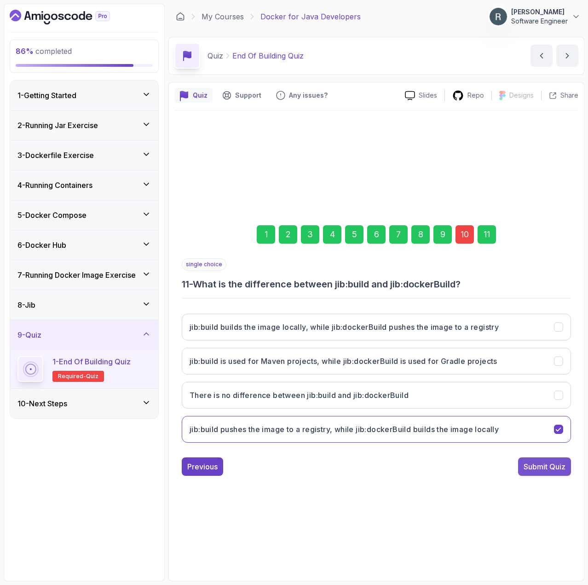
click at [554, 466] on div "Submit Quiz" at bounding box center [545, 466] width 42 height 11
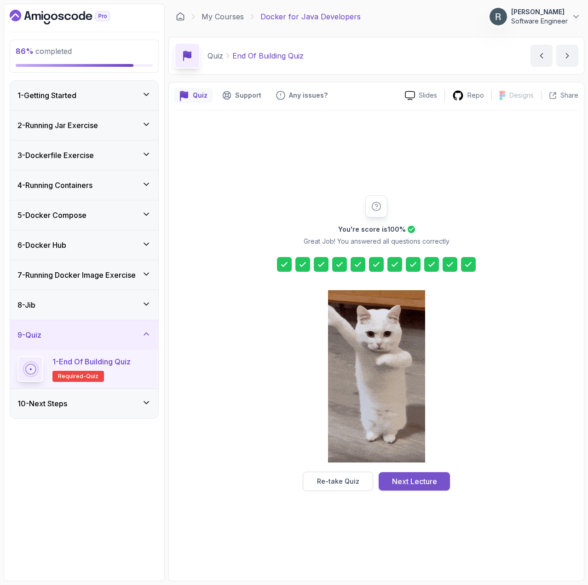
click at [425, 478] on div "Next Lecture" at bounding box center [414, 481] width 45 height 11
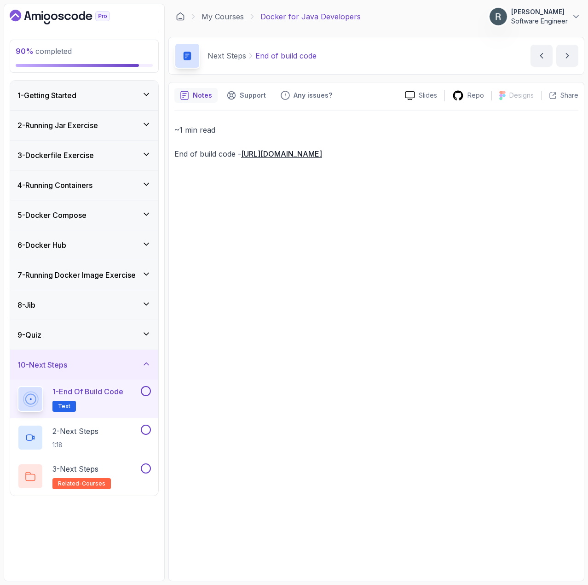
click at [117, 391] on p "1 - End of build code" at bounding box center [87, 391] width 71 height 11
click at [140, 391] on div at bounding box center [145, 391] width 12 height 10
click at [147, 387] on button at bounding box center [146, 391] width 10 height 10
click at [124, 431] on div "2 - Next Steps 1:18" at bounding box center [78, 438] width 122 height 26
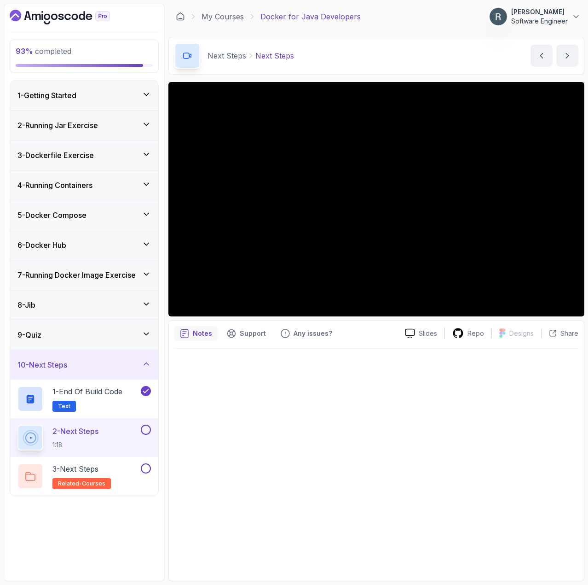
click at [146, 431] on button at bounding box center [146, 430] width 10 height 10
click at [127, 474] on div "3 - Next Steps related-courses" at bounding box center [78, 476] width 122 height 26
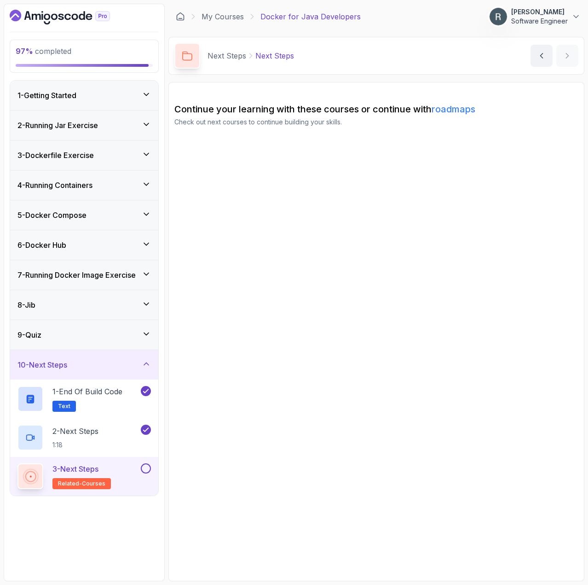
click at [147, 469] on button at bounding box center [146, 468] width 10 height 10
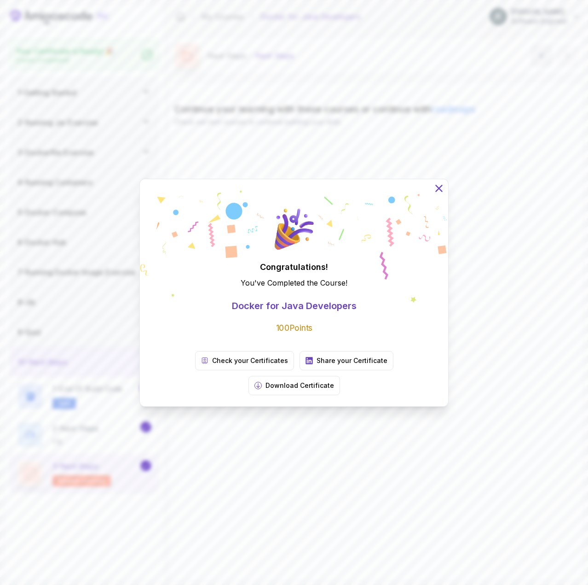
click at [439, 194] on icon at bounding box center [439, 188] width 12 height 12
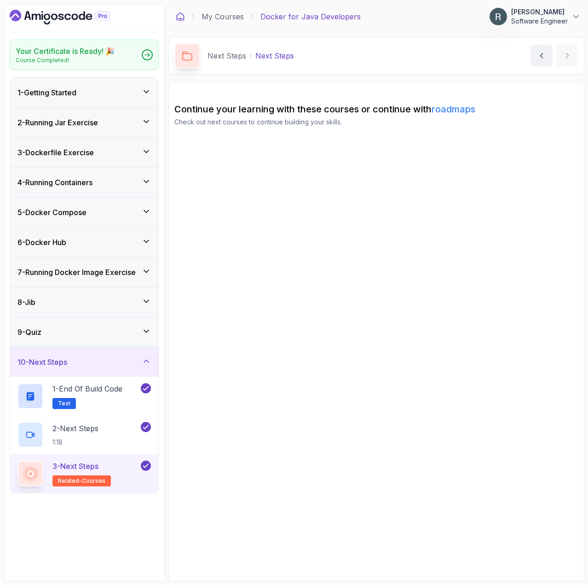
click at [183, 18] on icon at bounding box center [180, 16] width 9 height 9
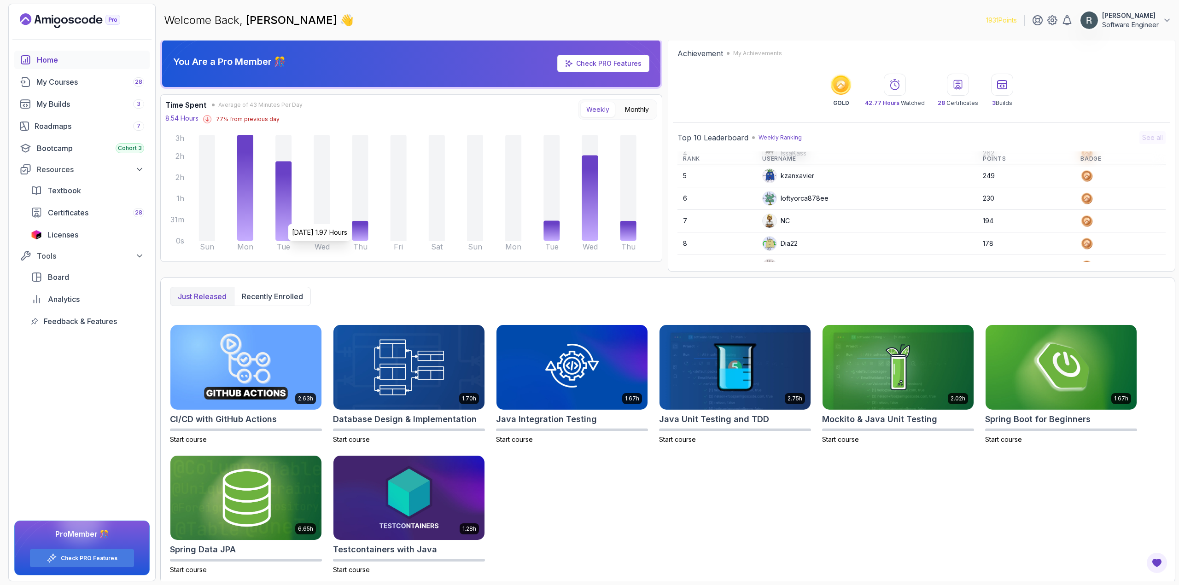
scroll to position [5, 0]
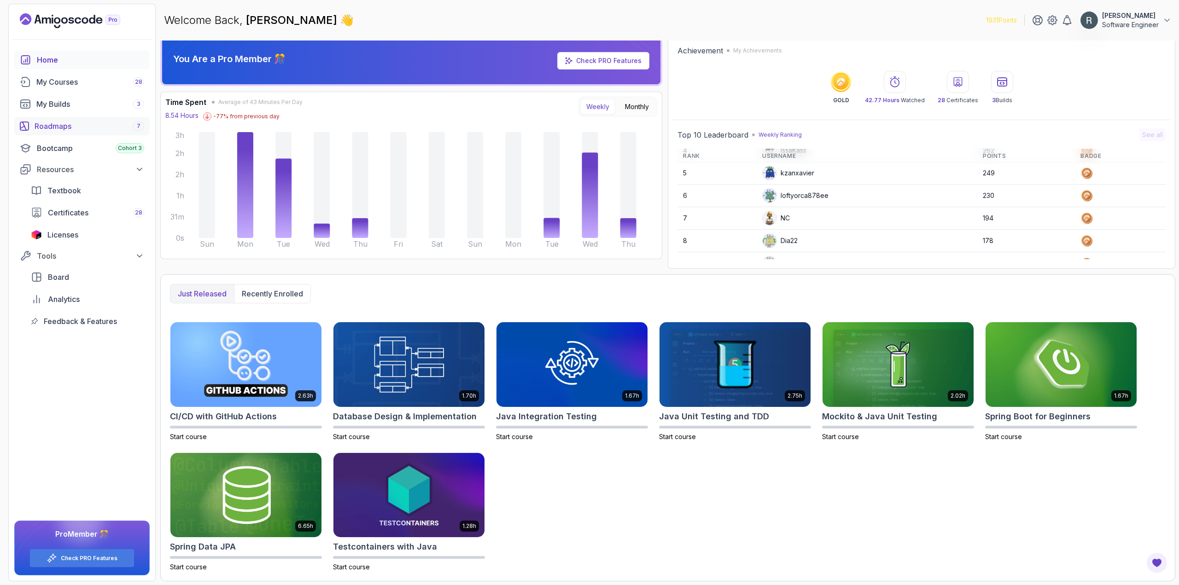
click at [62, 126] on div "Roadmaps 7" at bounding box center [90, 126] width 110 height 11
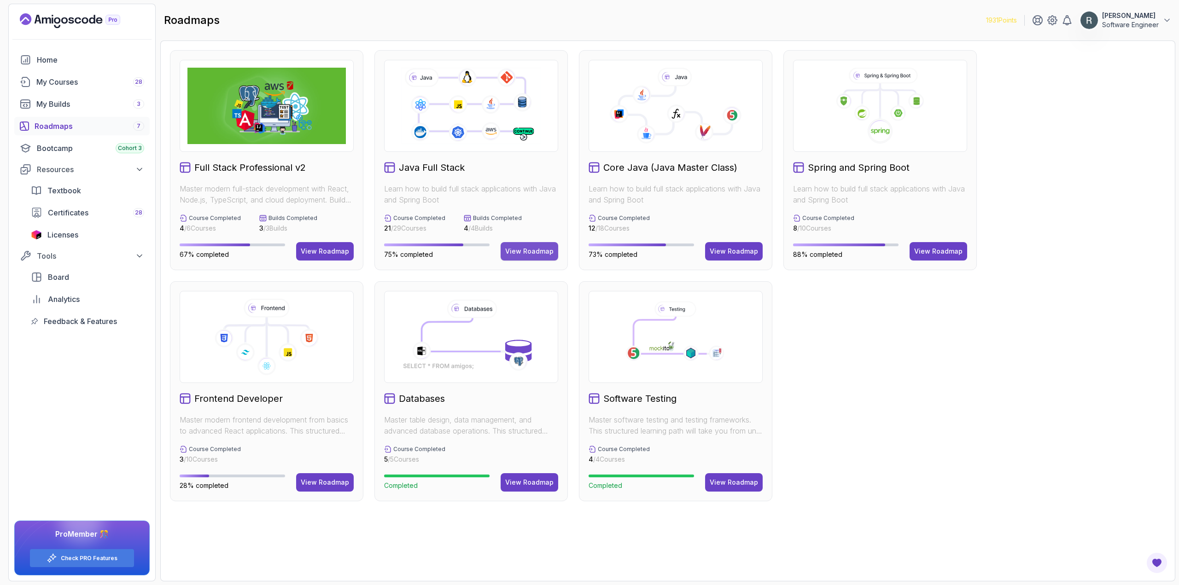
click at [539, 248] on div "View Roadmap" at bounding box center [529, 251] width 48 height 9
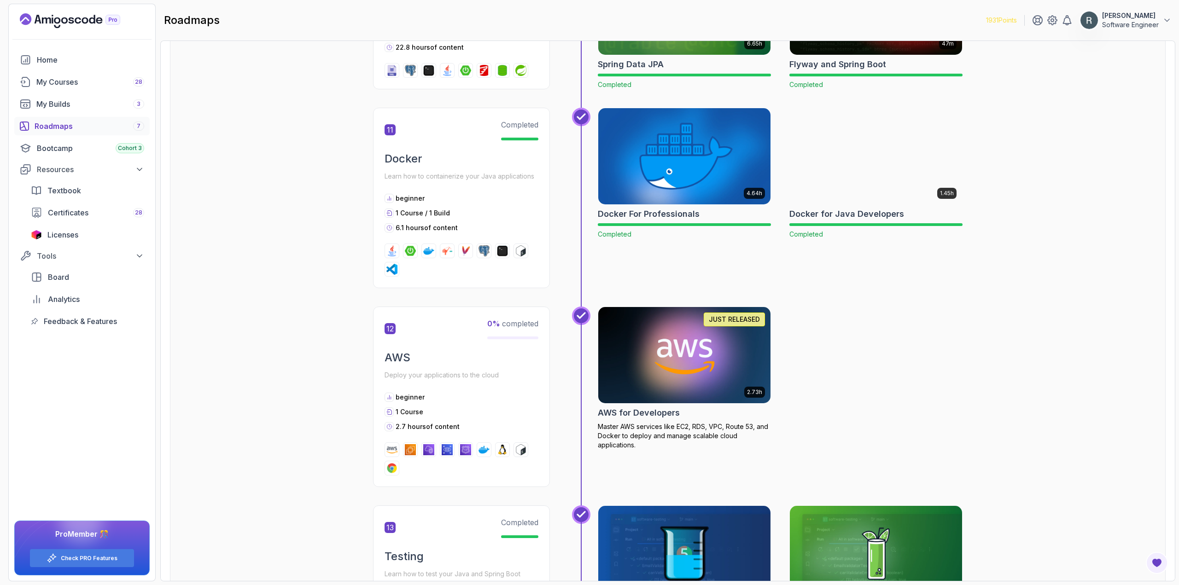
scroll to position [2533, 0]
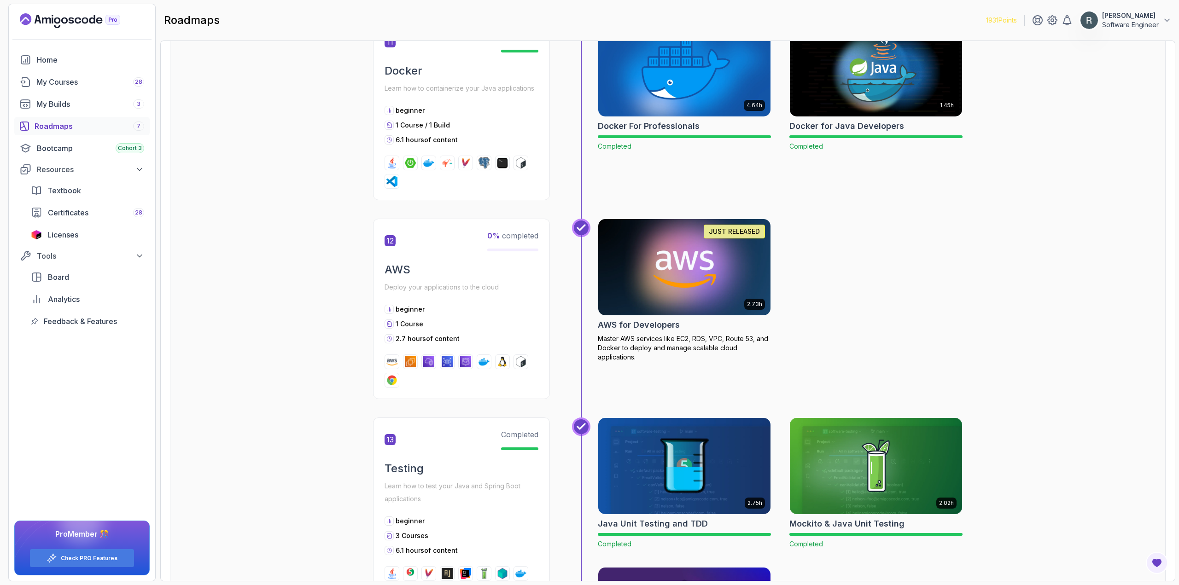
click at [691, 288] on img at bounding box center [684, 266] width 181 height 101
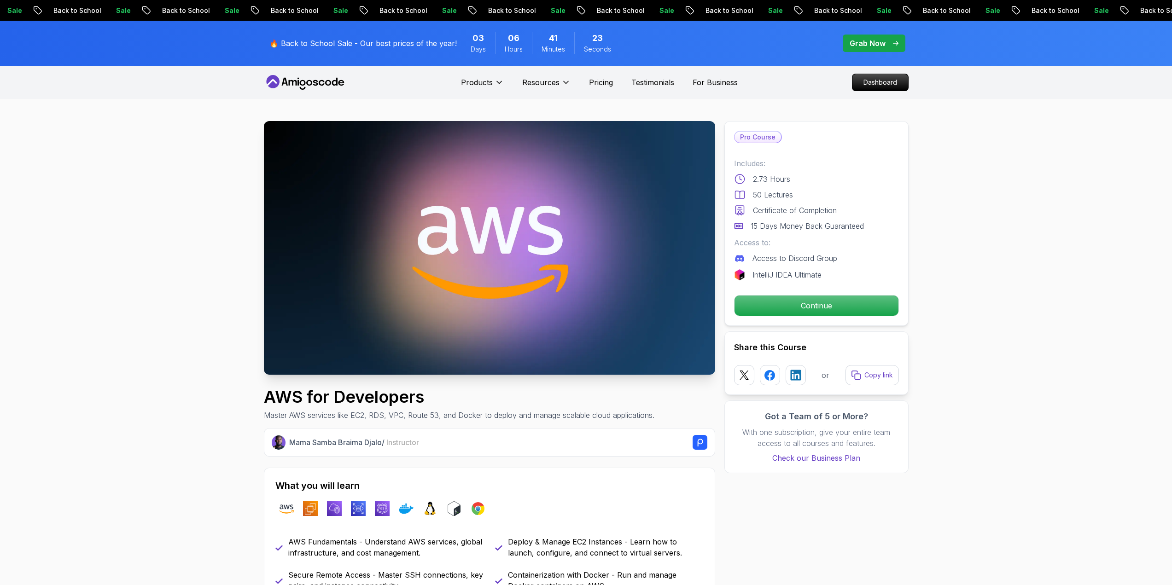
click at [764, 320] on div "Pro Course Includes: 2.73 Hours 50 Lectures Certificate of Completion 15 Days M…" at bounding box center [816, 223] width 184 height 205
click at [769, 309] on p "Continue" at bounding box center [816, 305] width 156 height 19
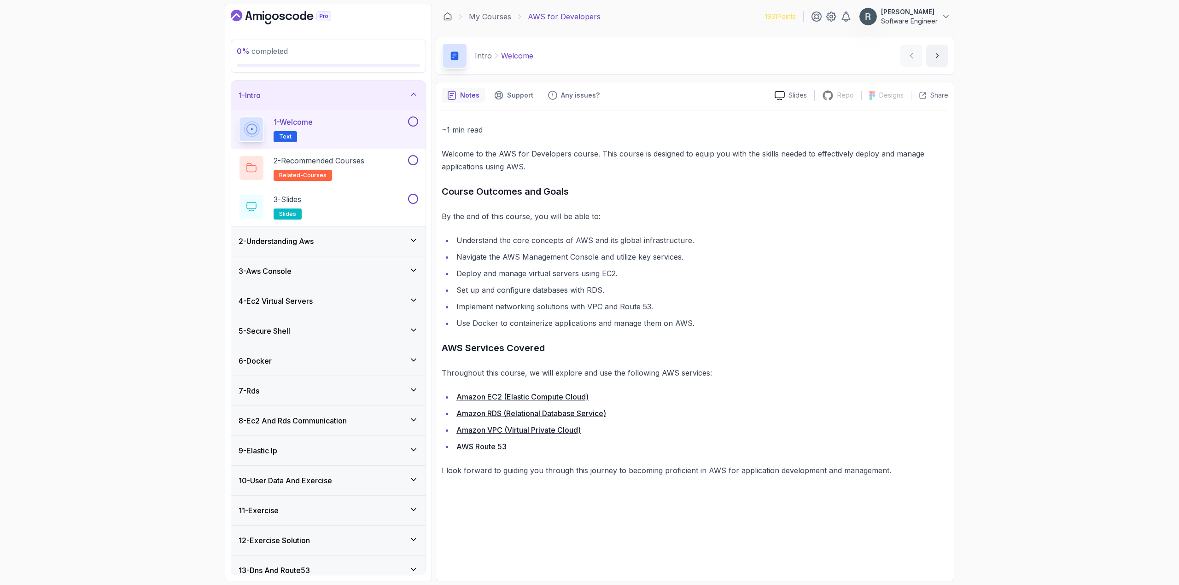
click at [414, 125] on button at bounding box center [413, 122] width 10 height 10
click at [397, 162] on div "2 - Recommended Courses related-courses" at bounding box center [323, 168] width 168 height 26
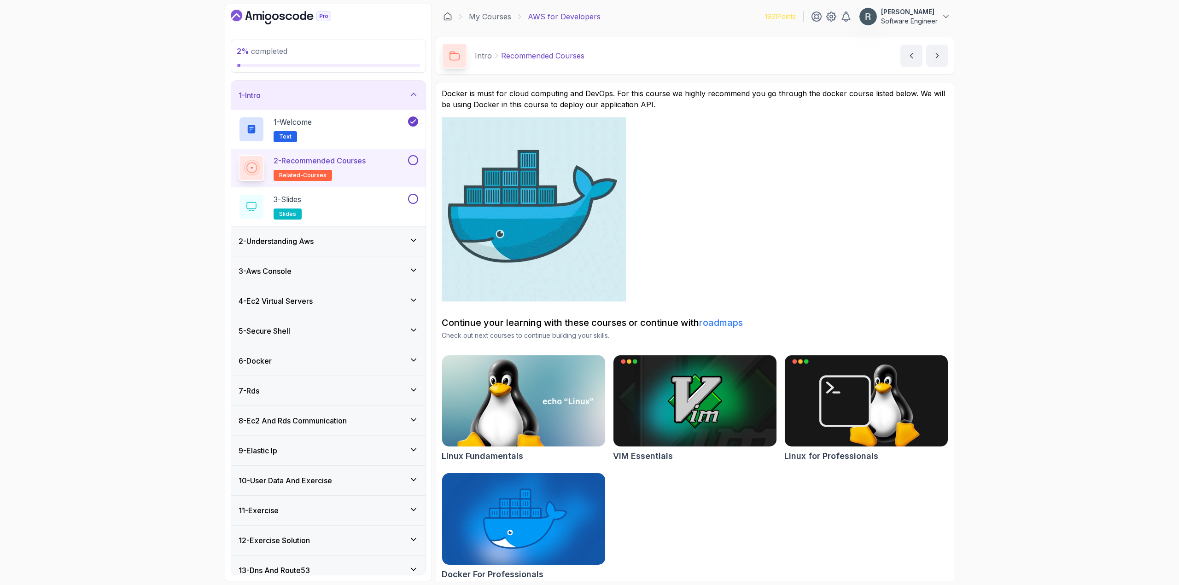
click at [418, 162] on div "2 - Recommended Courses related-courses" at bounding box center [328, 168] width 194 height 39
click at [411, 159] on button at bounding box center [413, 160] width 10 height 10
click at [397, 204] on div "3 - Slides slides" at bounding box center [323, 207] width 168 height 26
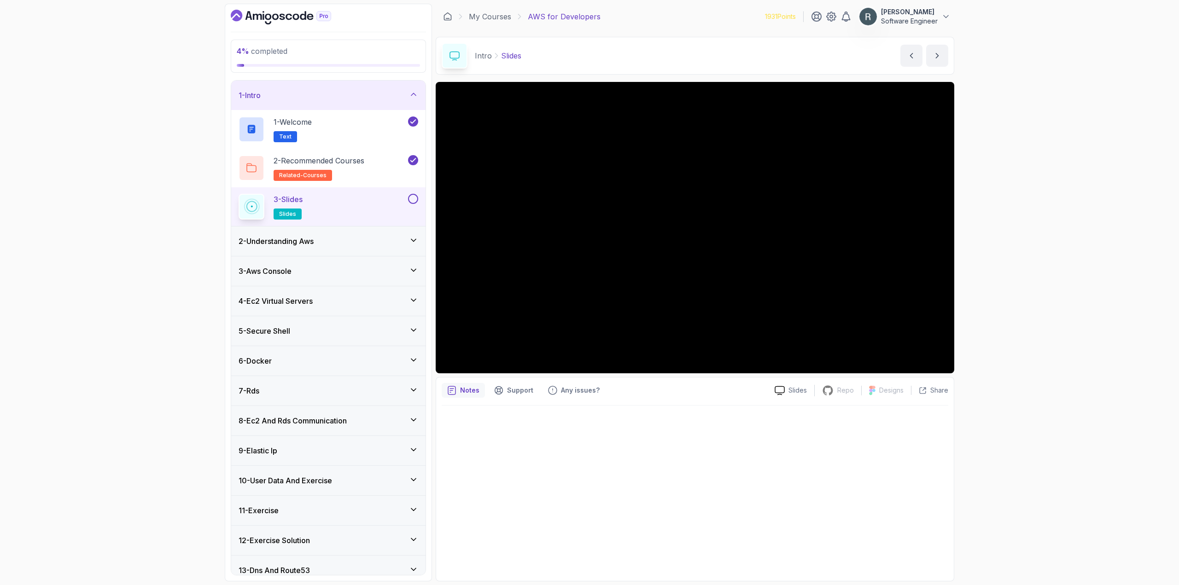
click at [412, 196] on button at bounding box center [413, 199] width 10 height 10
click at [397, 242] on div "2 - Understanding Aws" at bounding box center [329, 241] width 180 height 11
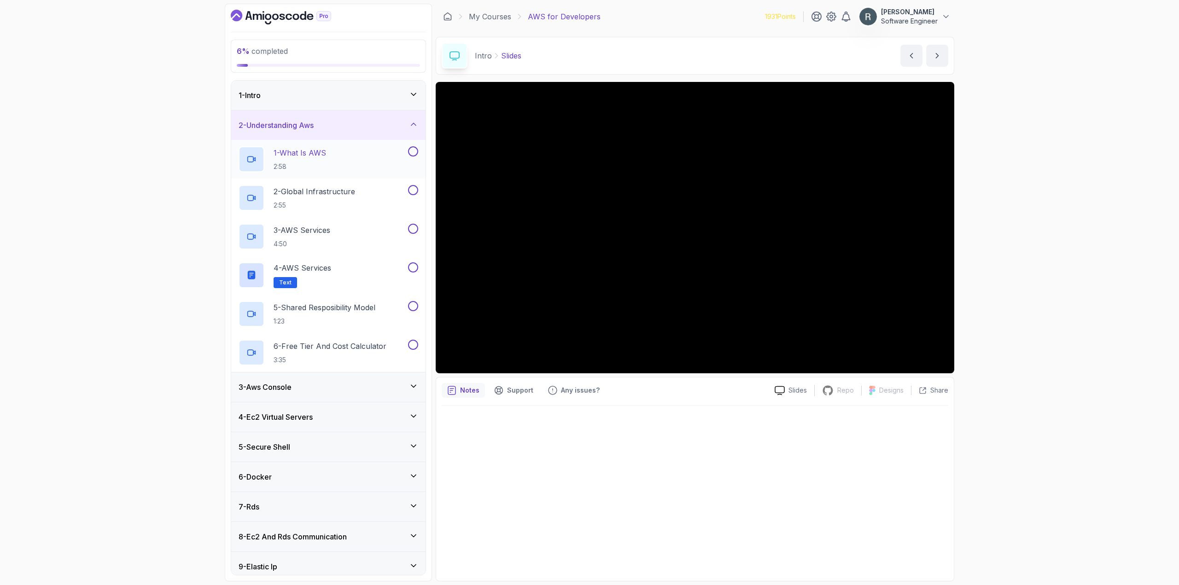
click at [379, 163] on div "1 - What Is AWS 2:58" at bounding box center [323, 159] width 168 height 26
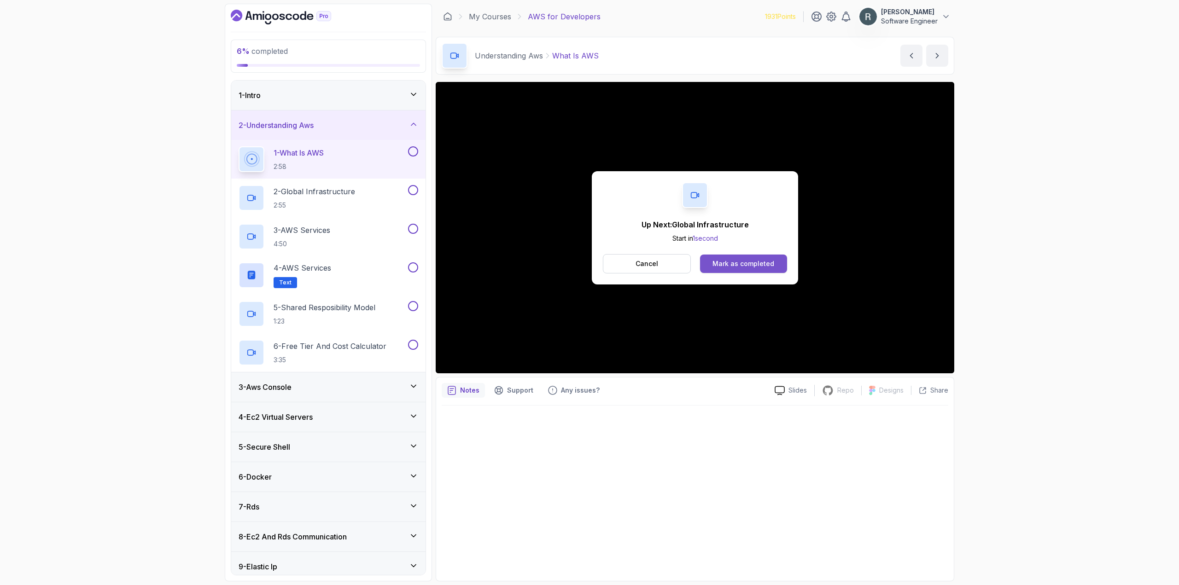
click at [757, 258] on button "Mark as completed" at bounding box center [743, 264] width 87 height 18
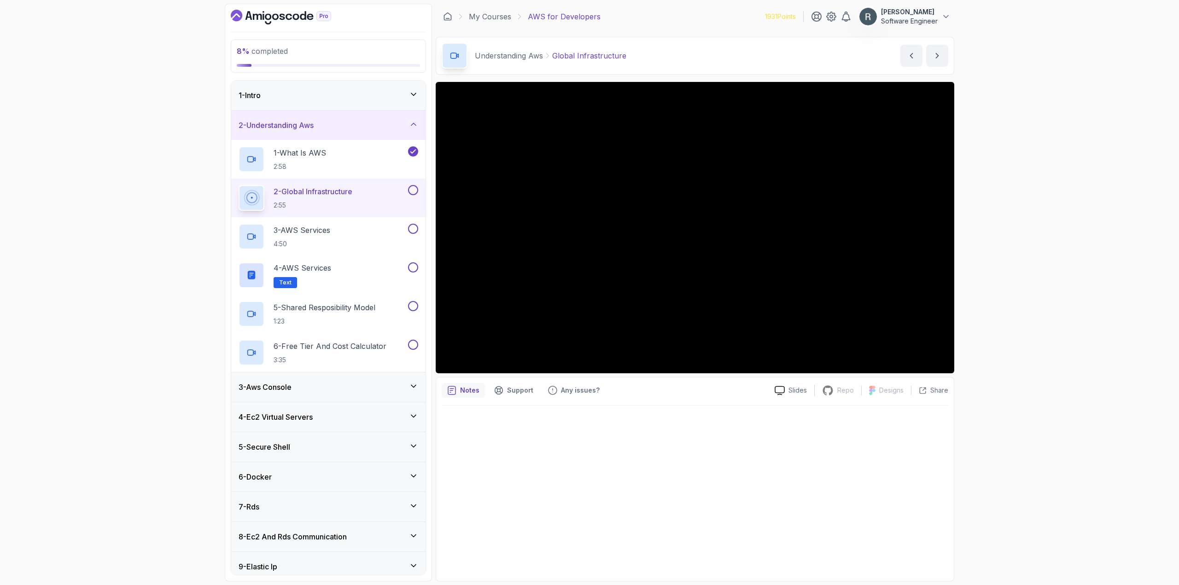
click at [414, 189] on button at bounding box center [413, 190] width 10 height 10
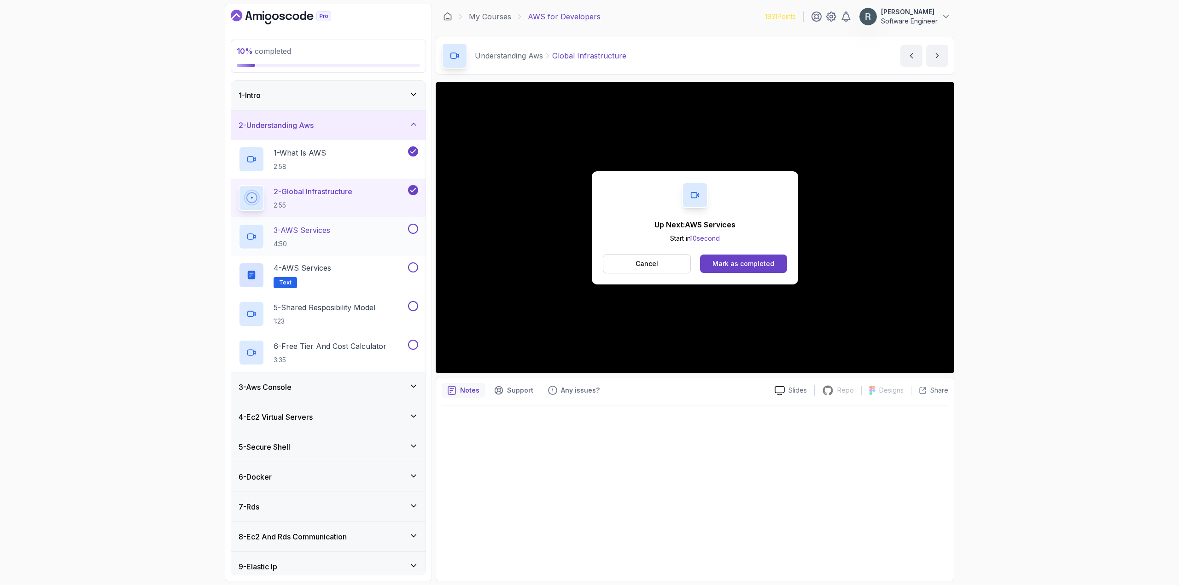
click at [400, 226] on div "3 - AWS Services 4:50" at bounding box center [323, 237] width 168 height 26
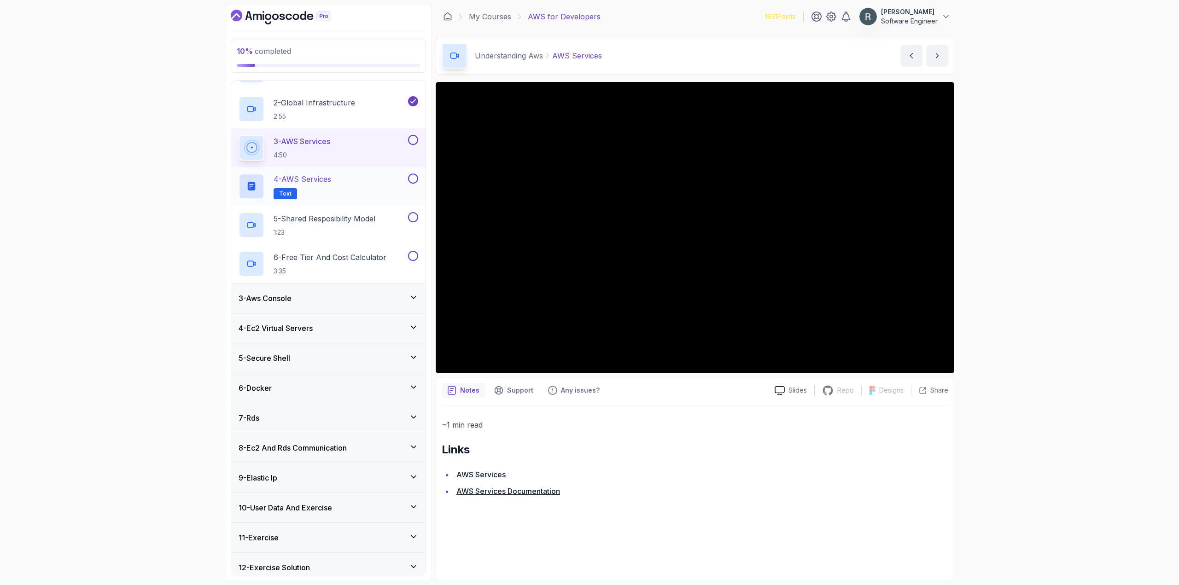
scroll to position [64, 0]
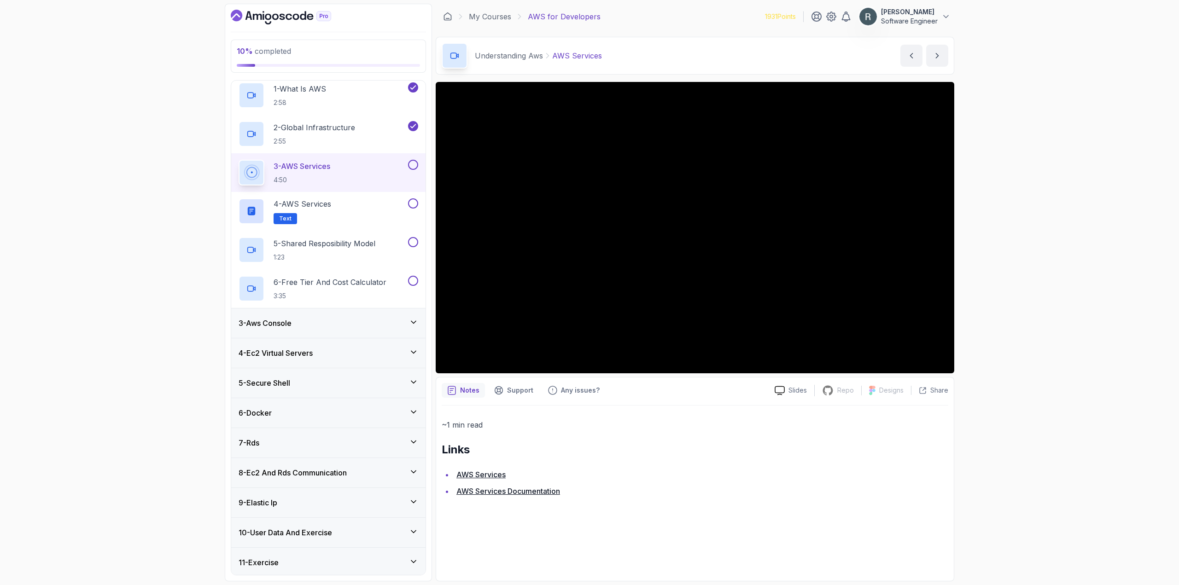
click at [412, 165] on button at bounding box center [413, 165] width 10 height 10
click at [385, 205] on div "4 - AWS Services Text" at bounding box center [323, 211] width 168 height 26
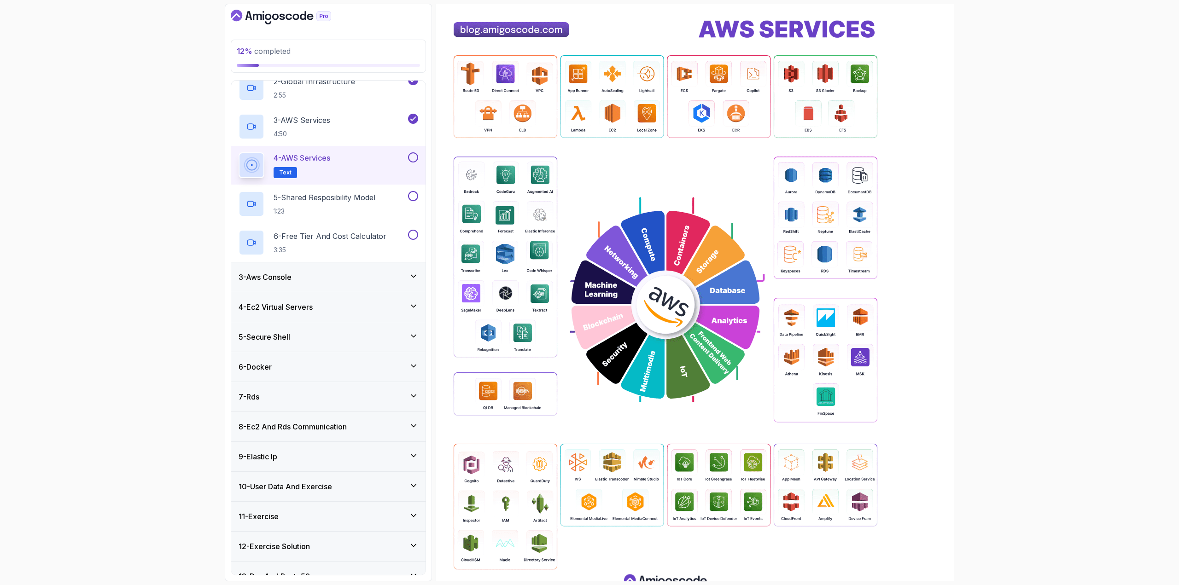
scroll to position [100, 0]
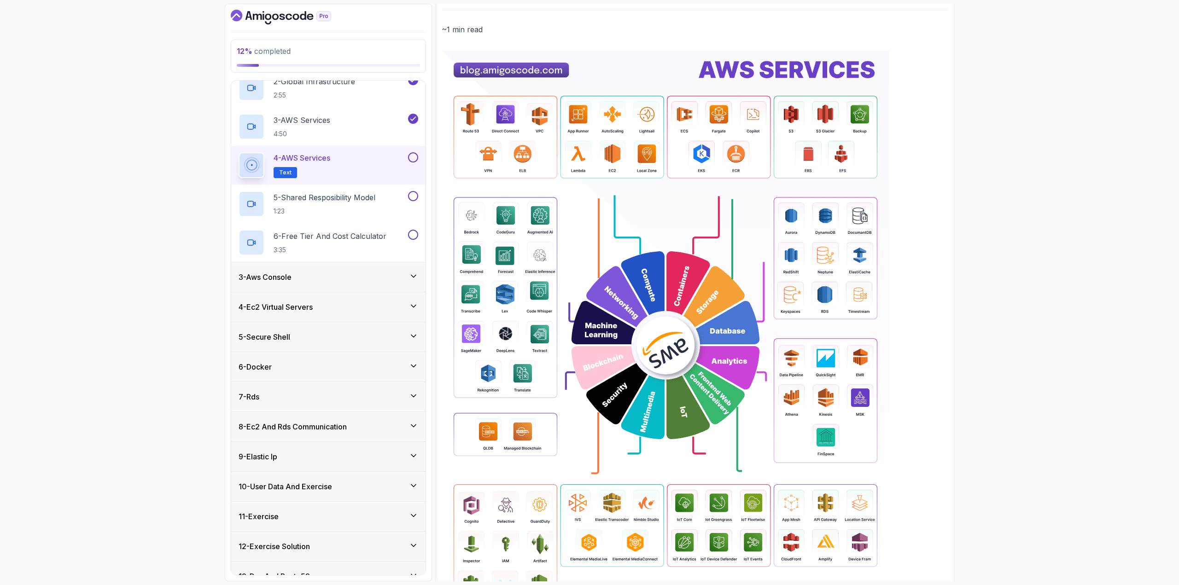
click at [411, 157] on button at bounding box center [413, 157] width 10 height 10
click at [383, 194] on div "5 - Shared Resposibility Model 1:23" at bounding box center [323, 204] width 168 height 26
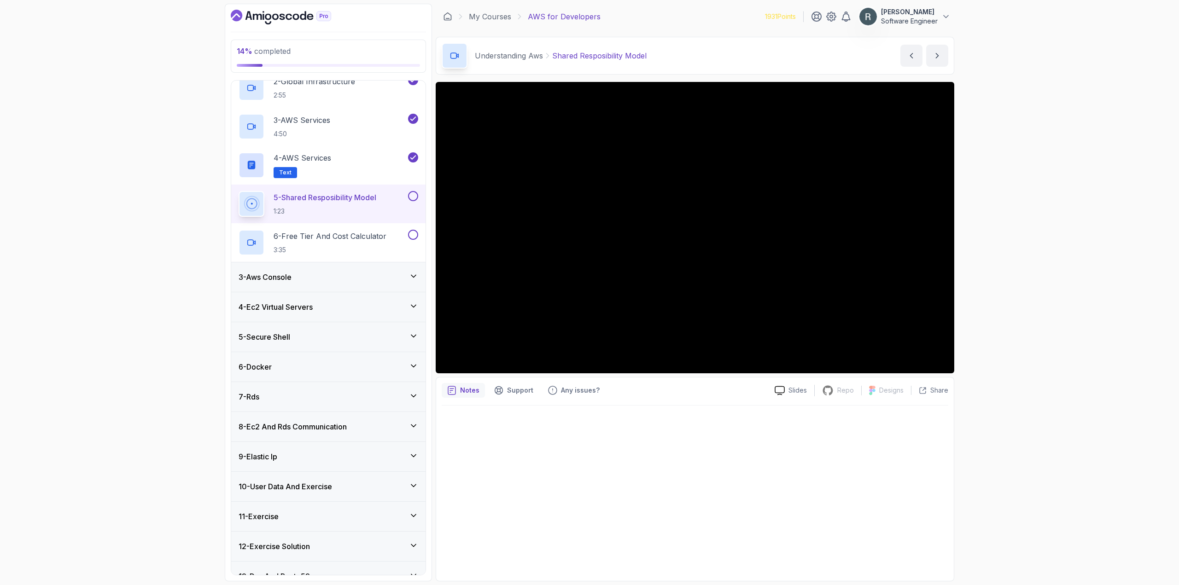
click at [413, 197] on button at bounding box center [413, 196] width 10 height 10
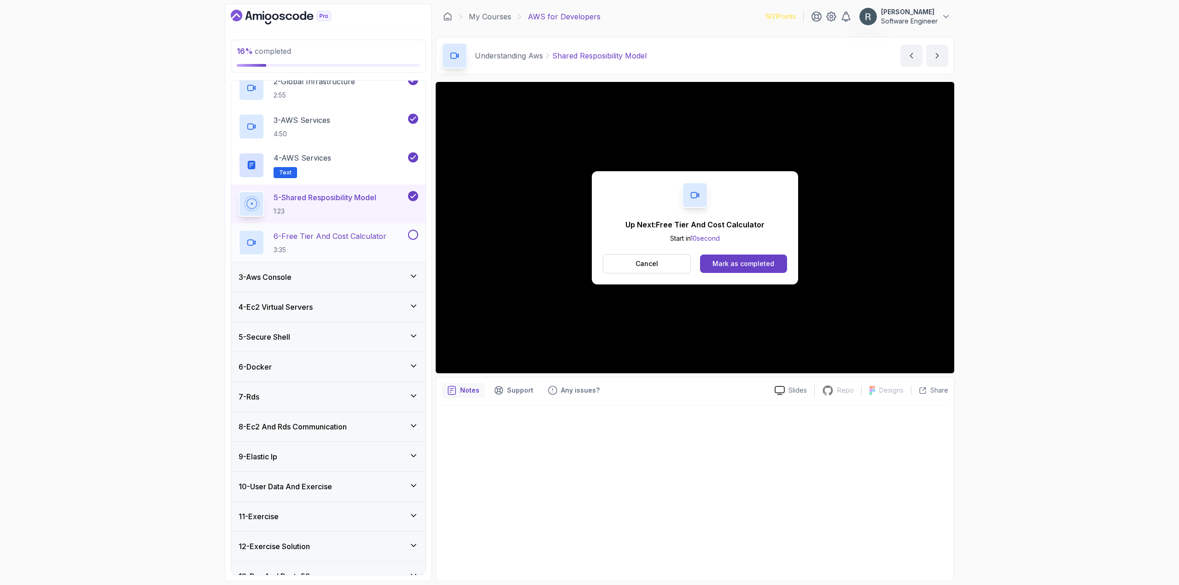
click at [385, 237] on p "6 - Free Tier And Cost Calculator" at bounding box center [330, 236] width 113 height 11
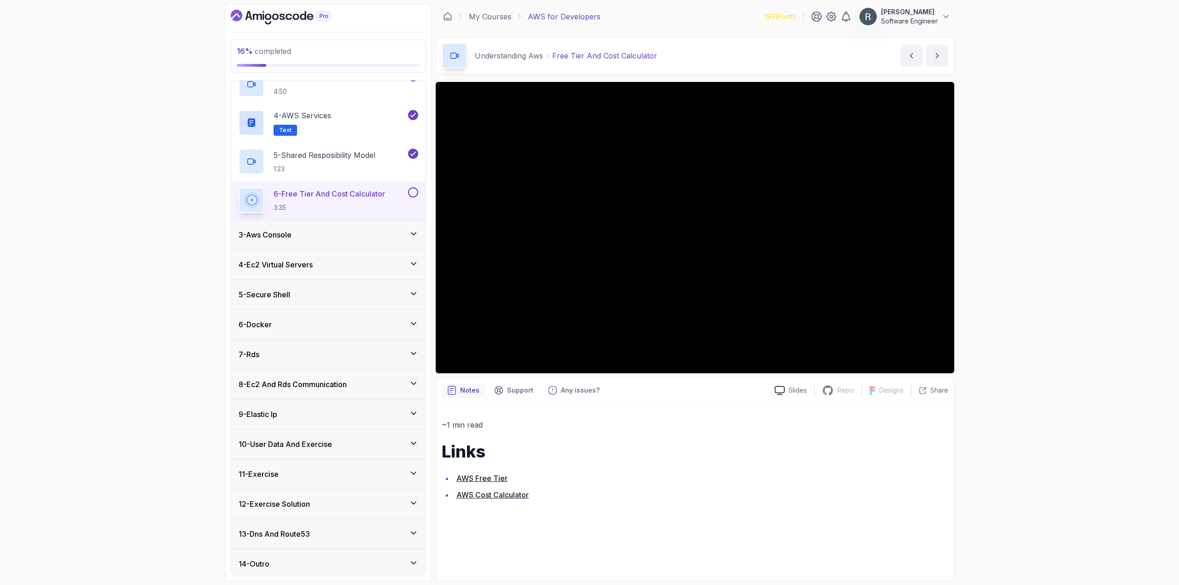
scroll to position [156, 0]
